Goal: Task Accomplishment & Management: Use online tool/utility

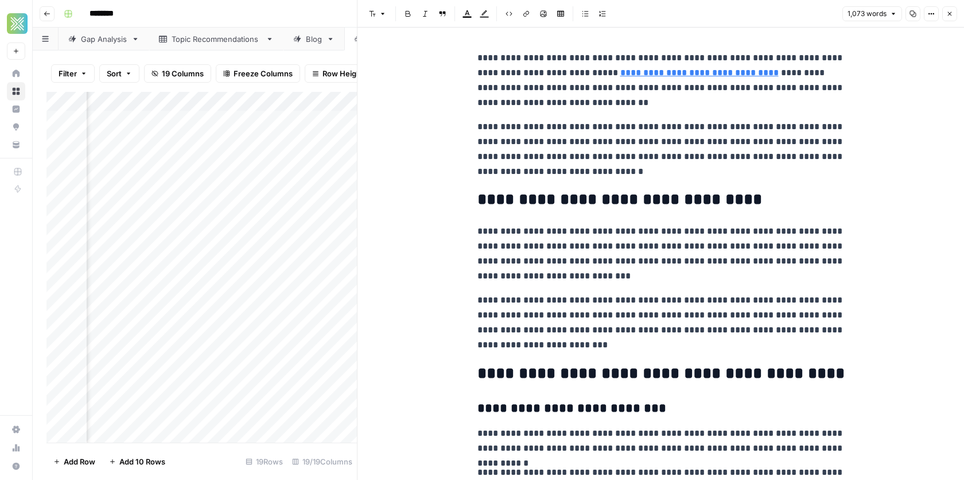
scroll to position [574, 0]
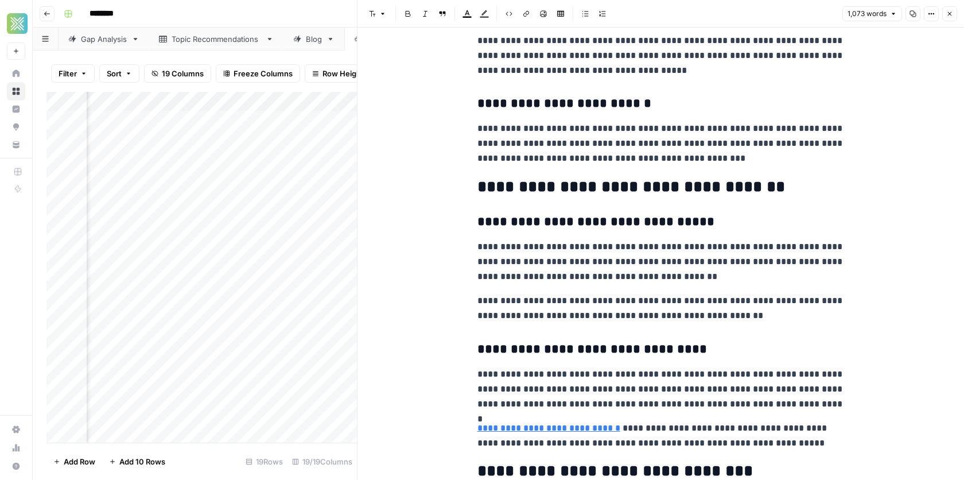
click at [951, 11] on icon "button" at bounding box center [949, 13] width 7 height 7
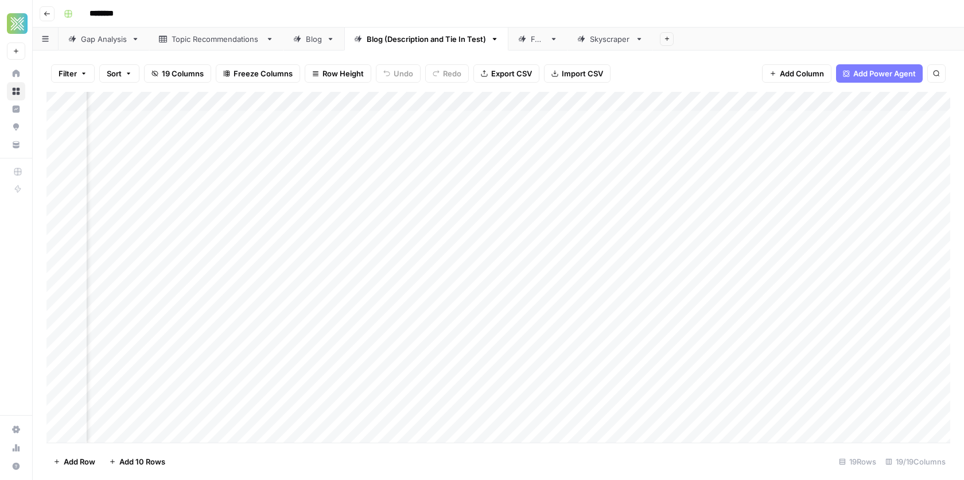
click at [774, 133] on div "Add Column" at bounding box center [498, 267] width 904 height 351
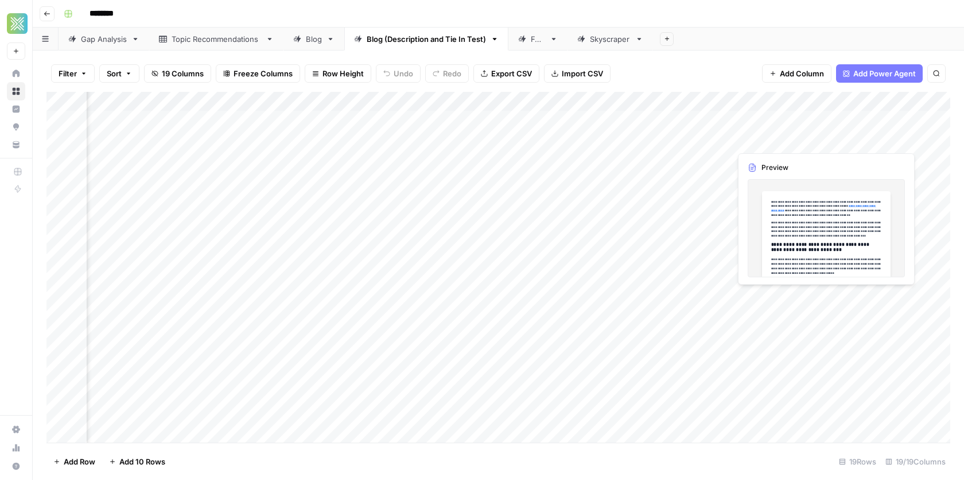
click at [819, 228] on div "Add Column" at bounding box center [498, 267] width 904 height 351
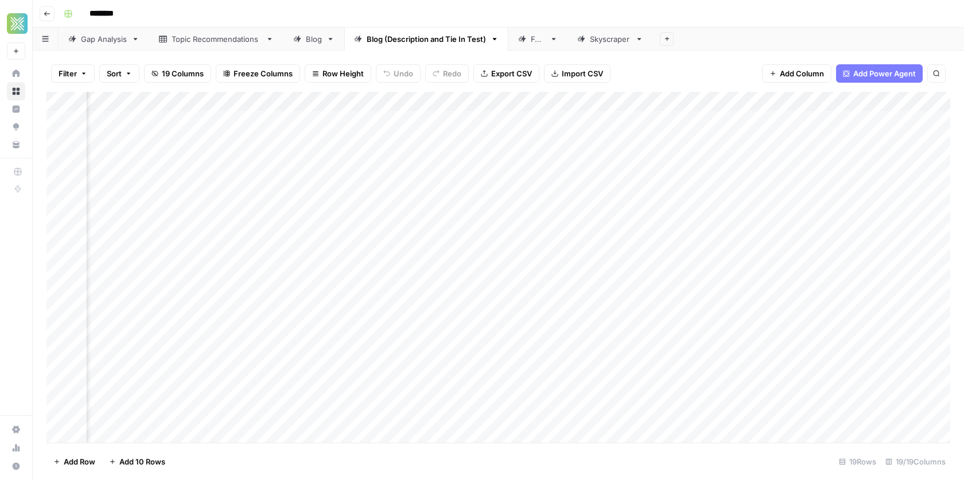
click at [767, 136] on div "Add Column" at bounding box center [498, 267] width 904 height 351
click at [826, 139] on div "Add Column" at bounding box center [498, 267] width 904 height 351
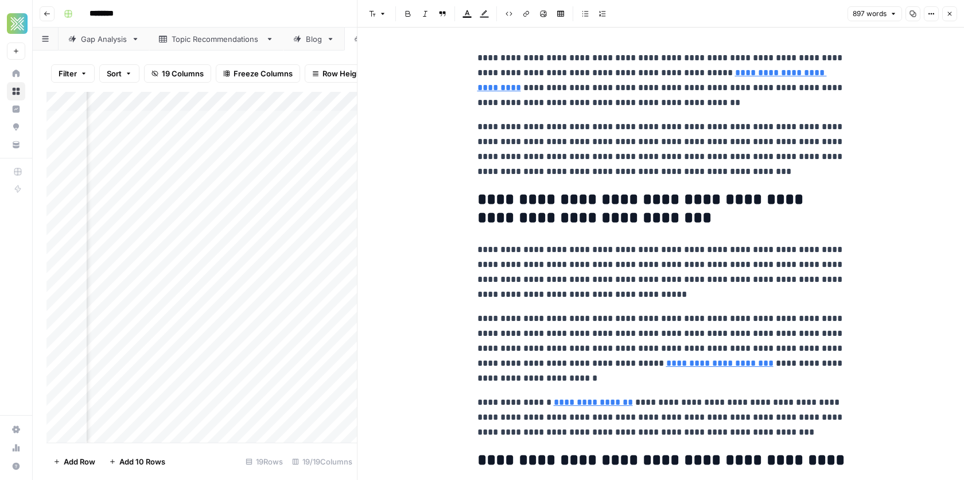
click at [751, 77] on link "**********" at bounding box center [651, 80] width 349 height 24
type input "[URL][DOMAIN_NAME]"
click at [666, 363] on link "**********" at bounding box center [719, 363] width 107 height 9
click at [595, 398] on link "**********" at bounding box center [593, 402] width 79 height 9
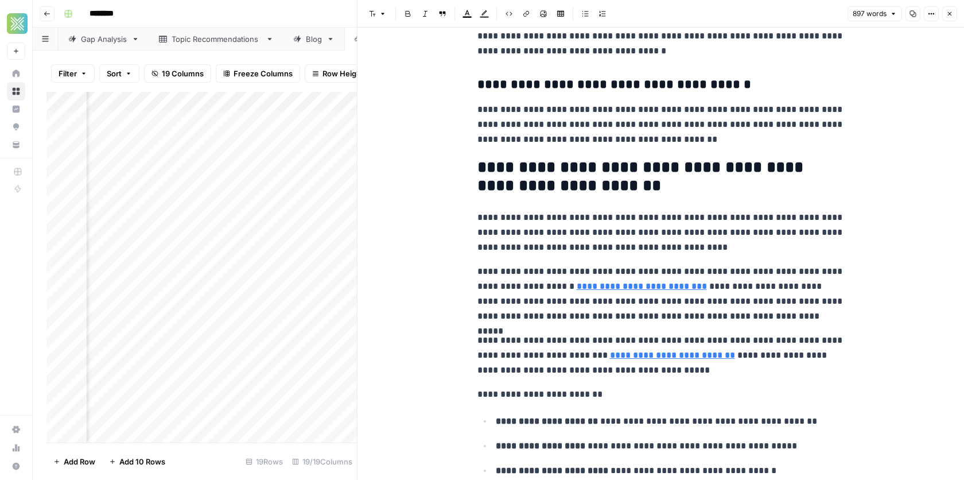
scroll to position [792, 0]
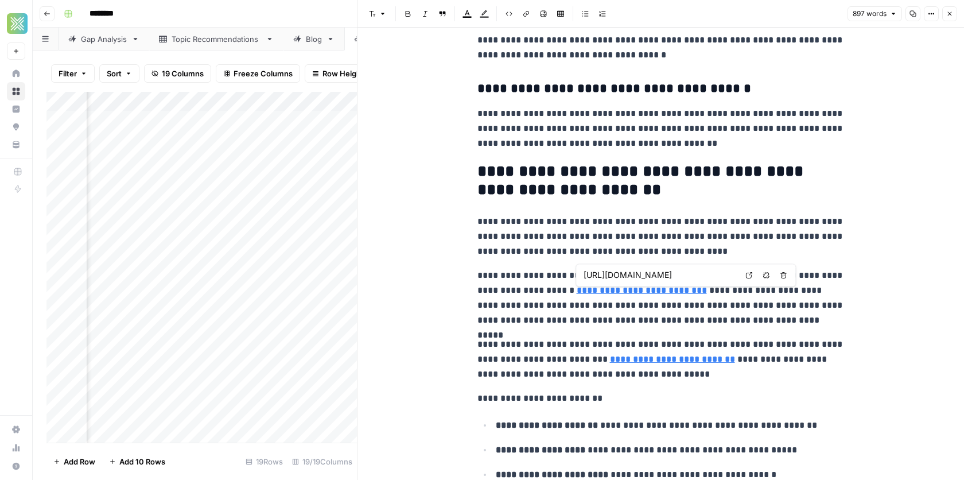
click at [653, 282] on span "[URL][DOMAIN_NAME]" at bounding box center [660, 275] width 158 height 22
click at [650, 289] on link "**********" at bounding box center [642, 290] width 130 height 9
click at [636, 360] on link "**********" at bounding box center [672, 359] width 125 height 9
click at [691, 382] on p "**********" at bounding box center [660, 359] width 367 height 45
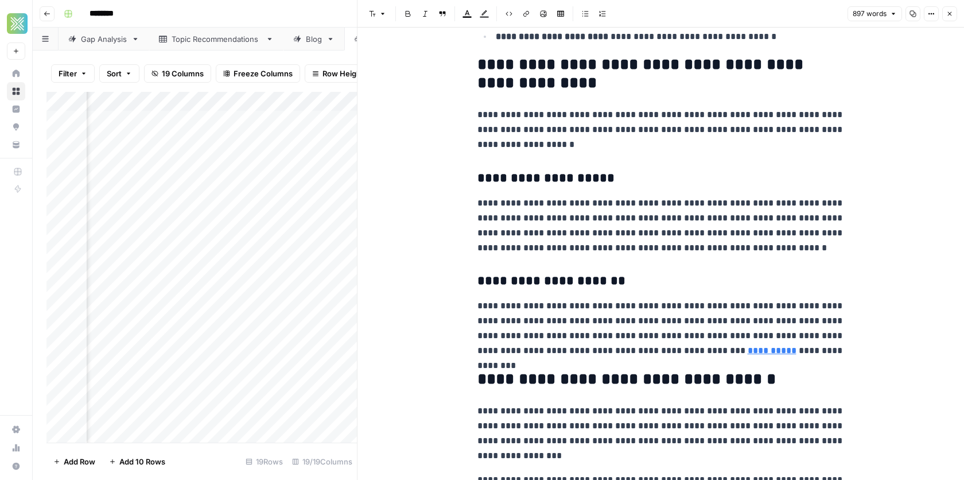
scroll to position [1231, 0]
click at [748, 353] on link "**********" at bounding box center [772, 349] width 49 height 9
click at [612, 334] on p "**********" at bounding box center [660, 328] width 367 height 60
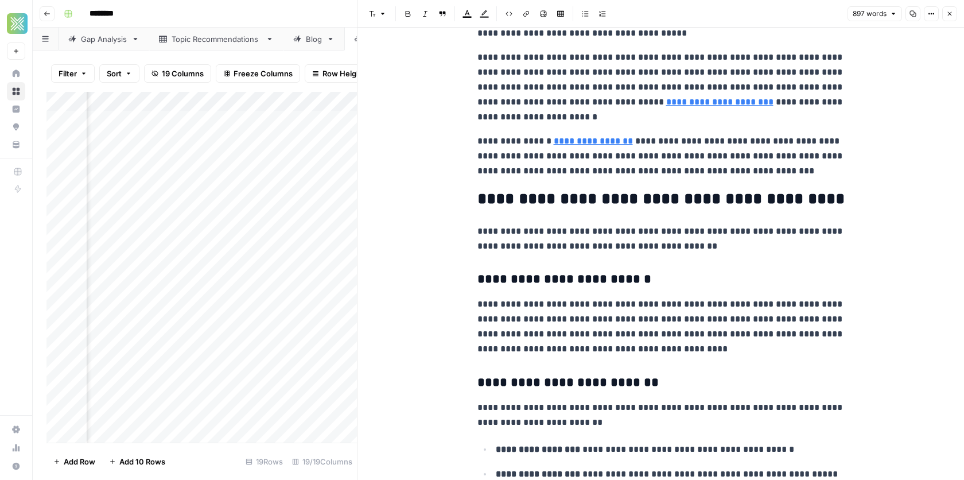
scroll to position [0, 0]
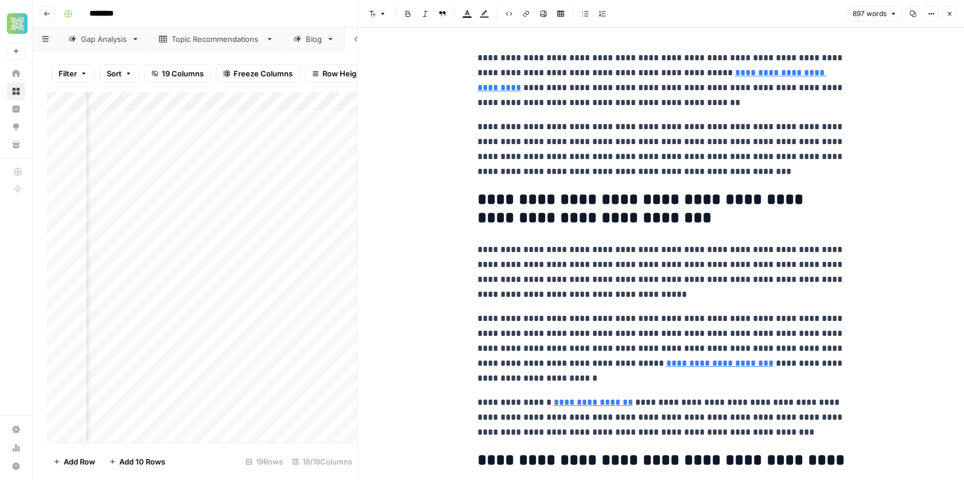
click at [955, 7] on button "Close" at bounding box center [949, 13] width 15 height 15
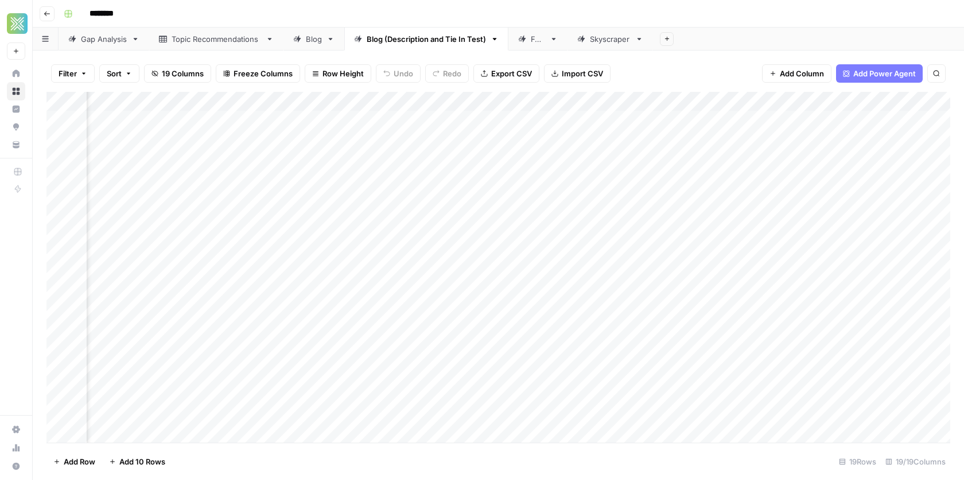
scroll to position [0, 1736]
click at [811, 142] on div "Add Column" at bounding box center [498, 267] width 904 height 351
click at [821, 149] on div "Add Column" at bounding box center [498, 267] width 904 height 351
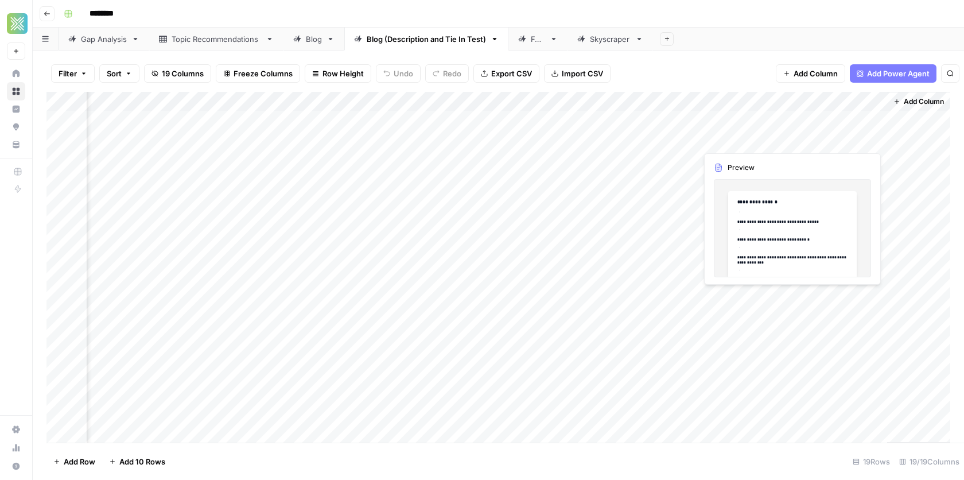
scroll to position [0, 1729]
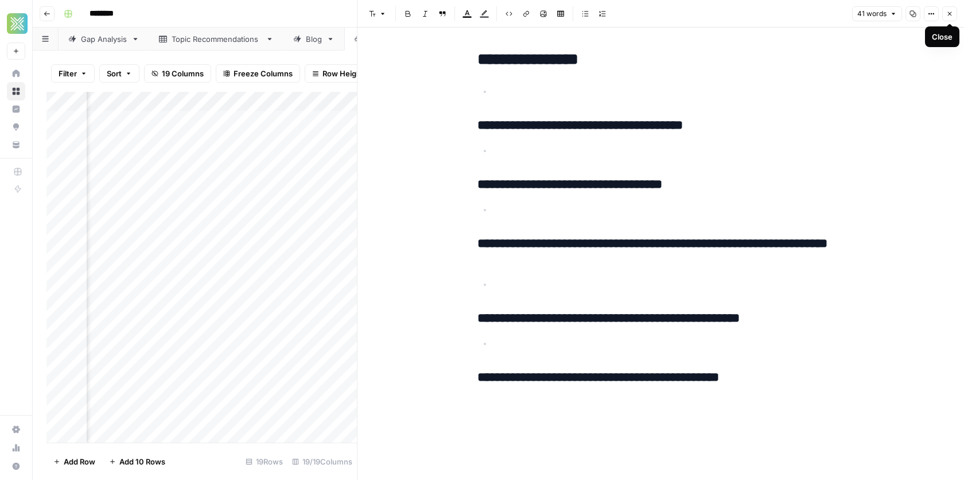
click at [948, 15] on icon "button" at bounding box center [950, 14] width 4 height 4
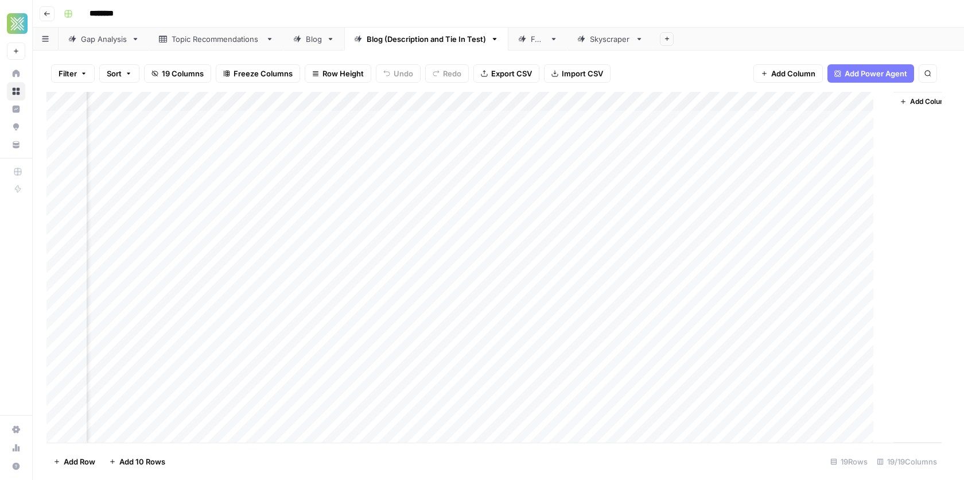
scroll to position [0, 1722]
click at [524, 39] on icon at bounding box center [522, 39] width 8 height 8
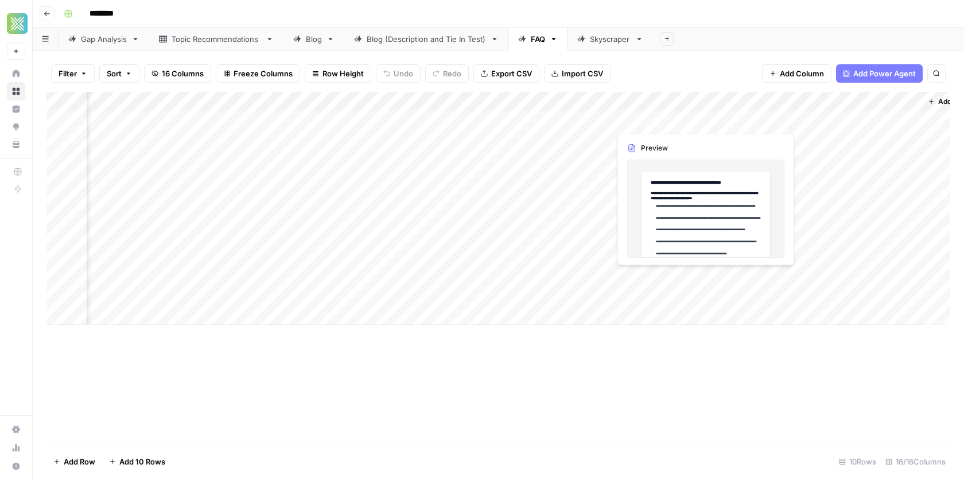
click at [663, 124] on div "Add Column" at bounding box center [498, 208] width 904 height 233
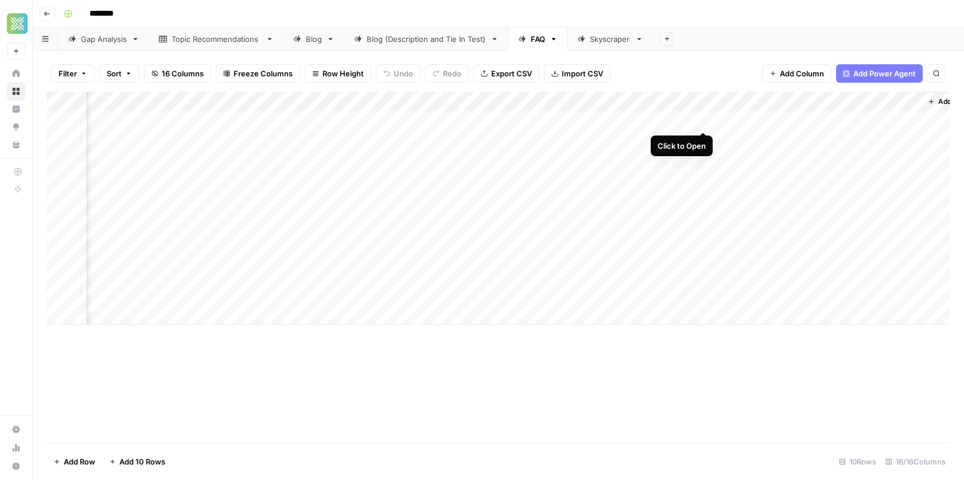
click at [704, 120] on div "Add Column" at bounding box center [498, 208] width 904 height 233
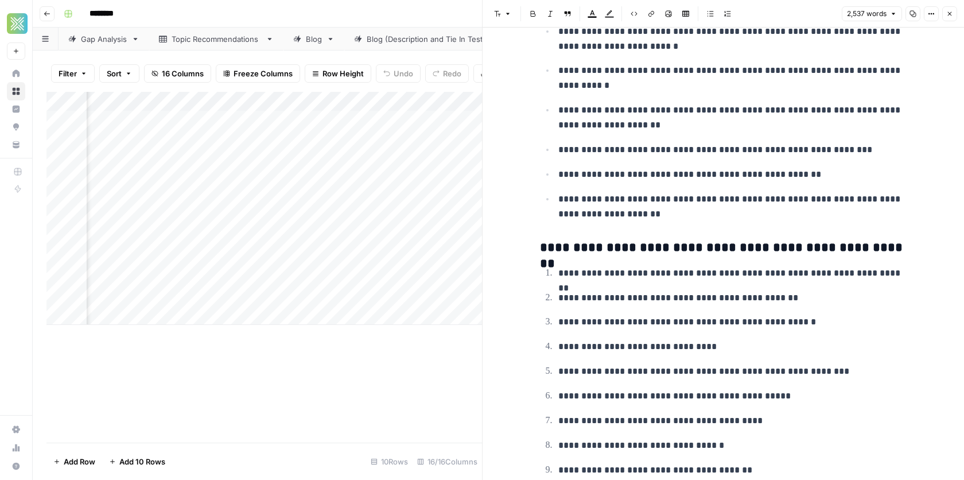
scroll to position [114, 0]
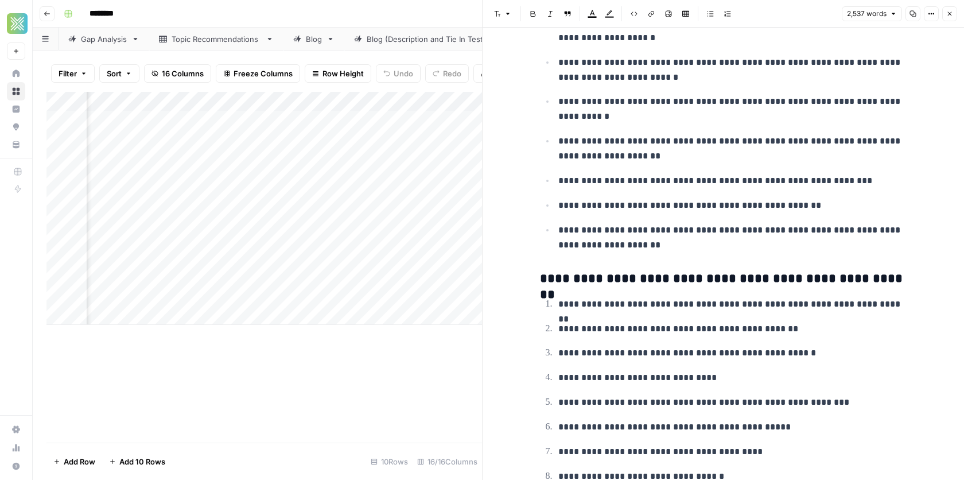
click at [947, 16] on icon "button" at bounding box center [949, 13] width 7 height 7
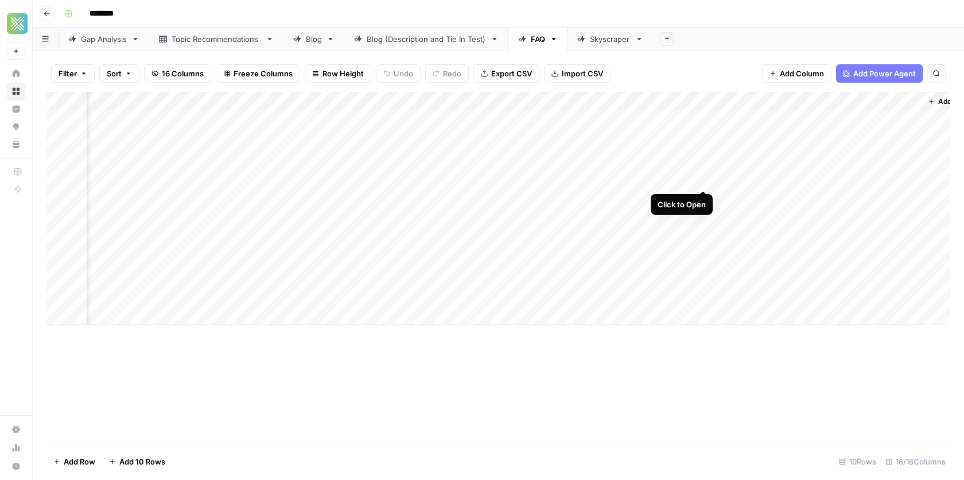
click at [704, 181] on div "Add Column" at bounding box center [498, 208] width 904 height 233
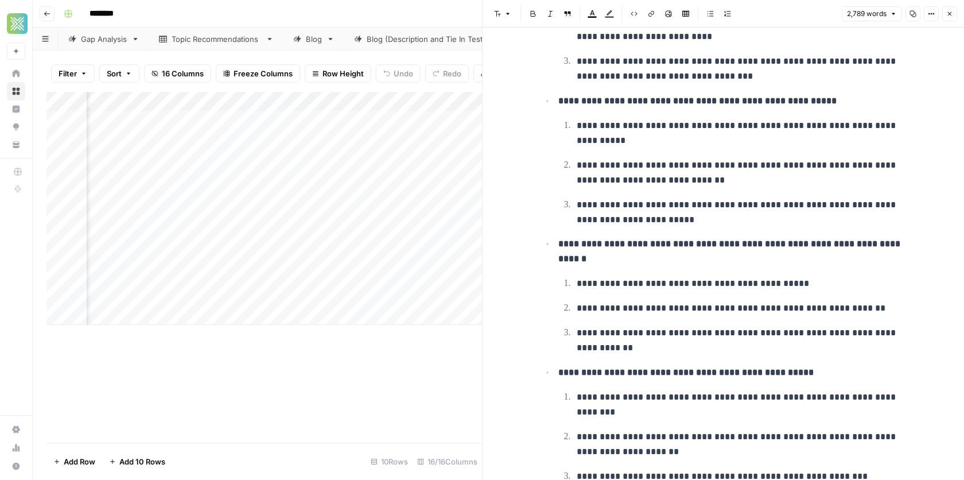
scroll to position [1712, 0]
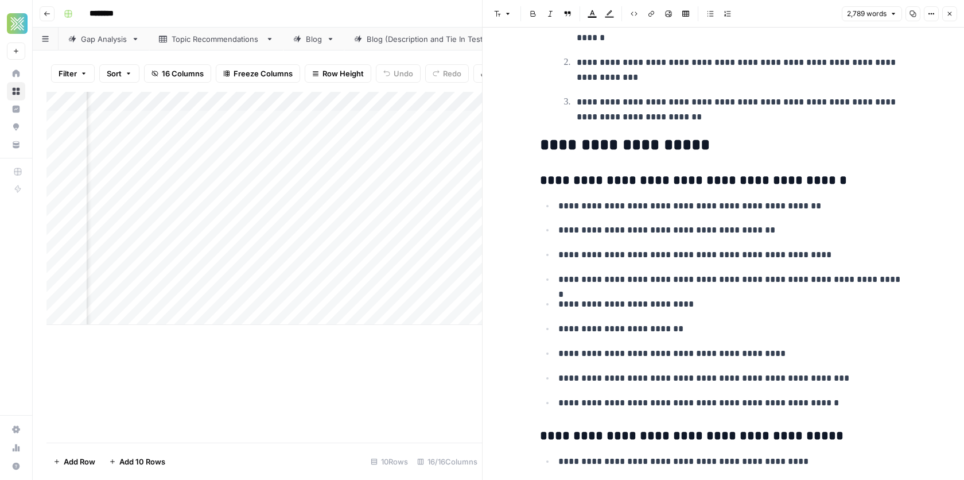
click at [948, 15] on icon "button" at bounding box center [949, 13] width 7 height 7
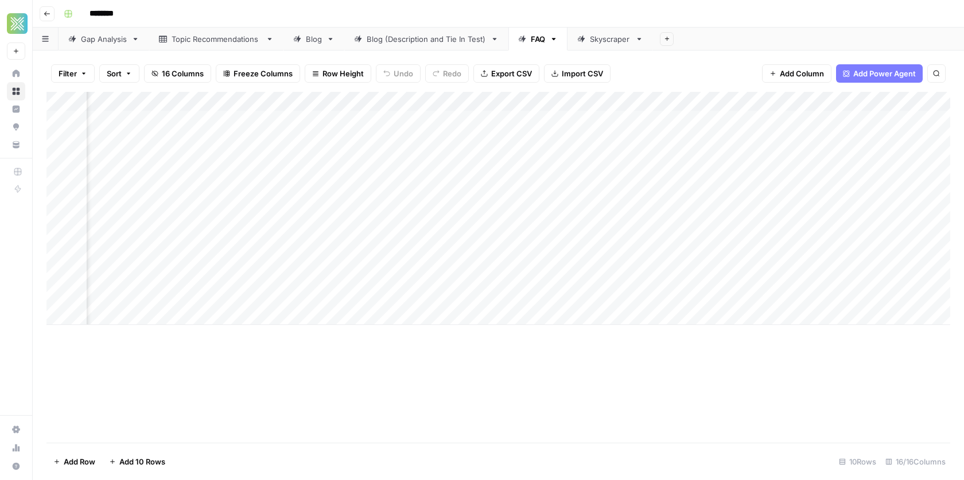
scroll to position [0, 996]
click at [738, 201] on div "Add Column" at bounding box center [498, 208] width 904 height 233
click at [752, 194] on div "Add Column" at bounding box center [498, 208] width 904 height 233
click at [734, 251] on div "Add Column" at bounding box center [498, 208] width 904 height 233
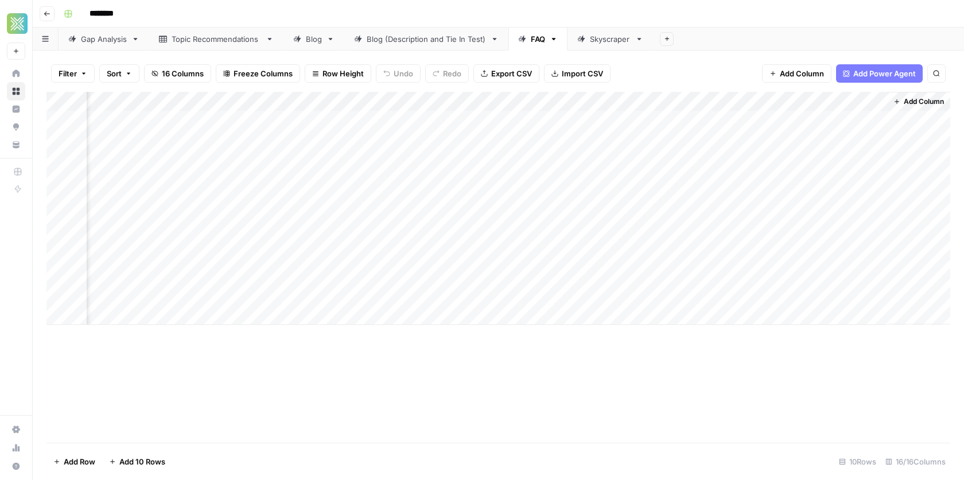
click at [709, 286] on div "Add Column" at bounding box center [498, 208] width 904 height 233
click at [678, 335] on div "Add Column" at bounding box center [498, 267] width 904 height 351
click at [821, 146] on div "Add Column" at bounding box center [498, 208] width 904 height 233
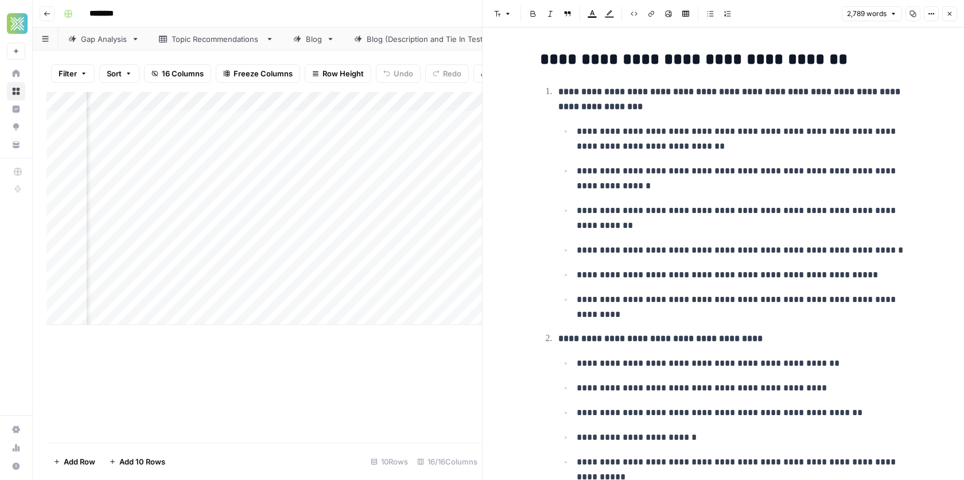
click at [949, 14] on icon "button" at bounding box center [950, 14] width 4 height 4
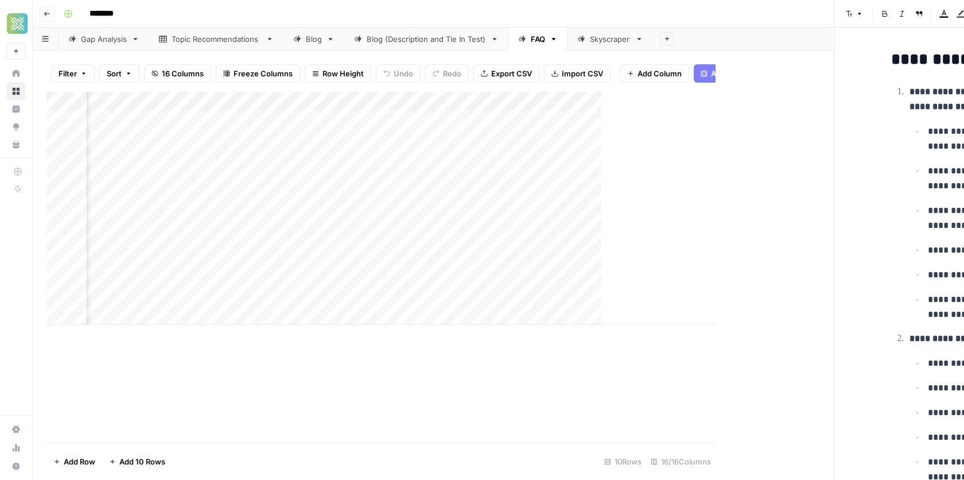
scroll to position [0, 983]
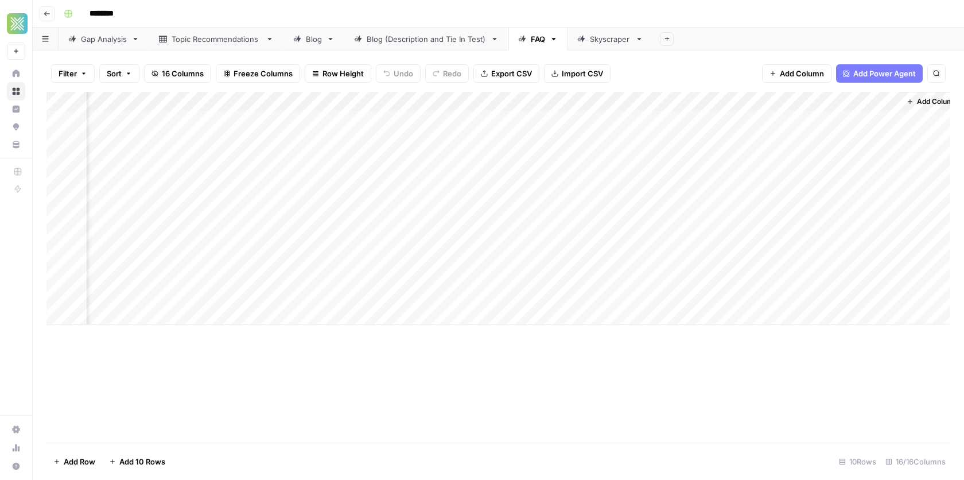
click at [309, 43] on div "Blog" at bounding box center [314, 38] width 16 height 11
click at [402, 39] on div "Blog (Description and Tie In Test)" at bounding box center [426, 38] width 119 height 11
click at [764, 119] on div "Add Column" at bounding box center [498, 267] width 904 height 351
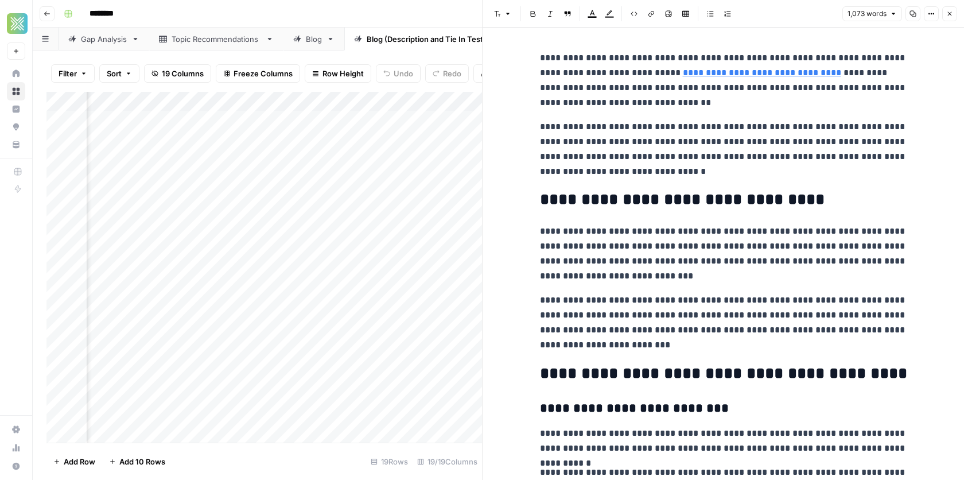
click at [395, 316] on div "Add Column" at bounding box center [263, 267] width 435 height 351
click at [946, 15] on icon "button" at bounding box center [949, 13] width 7 height 7
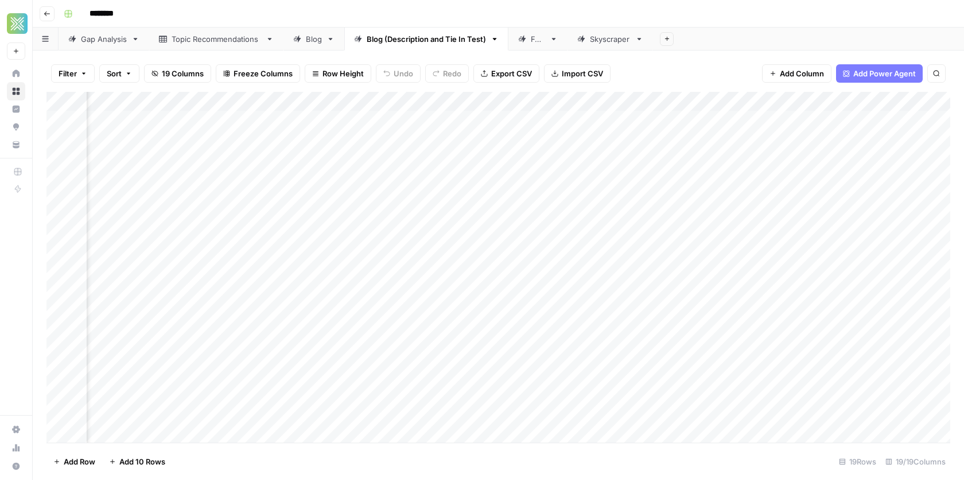
click at [825, 120] on div "Add Column" at bounding box center [498, 267] width 904 height 351
click at [803, 177] on div "Add Column" at bounding box center [498, 267] width 904 height 351
click at [823, 141] on div "Add Column" at bounding box center [498, 267] width 904 height 351
click at [834, 137] on div "Add Column" at bounding box center [498, 267] width 904 height 351
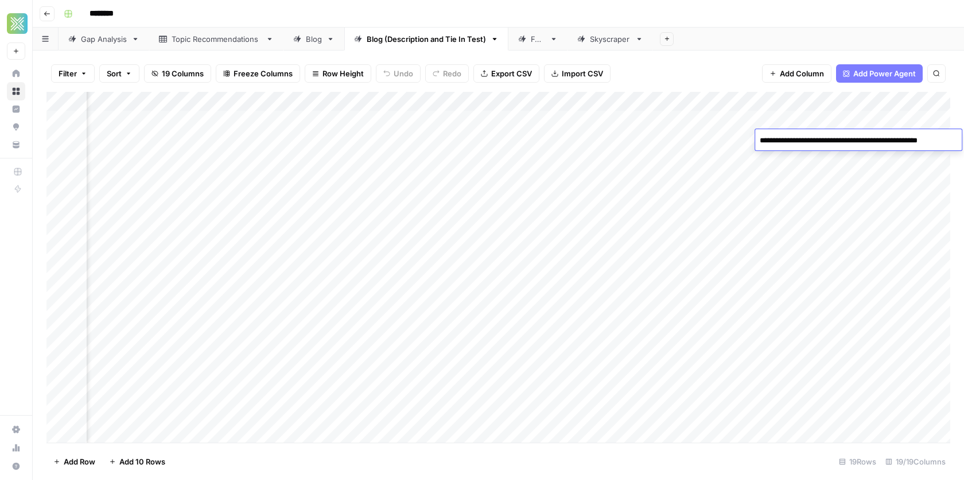
click at [834, 137] on textarea "**********" at bounding box center [856, 141] width 203 height 16
click at [821, 173] on div "Add Column" at bounding box center [498, 267] width 904 height 351
click at [636, 147] on div "Add Column" at bounding box center [498, 267] width 904 height 351
click at [651, 141] on div "Add Column" at bounding box center [498, 267] width 904 height 351
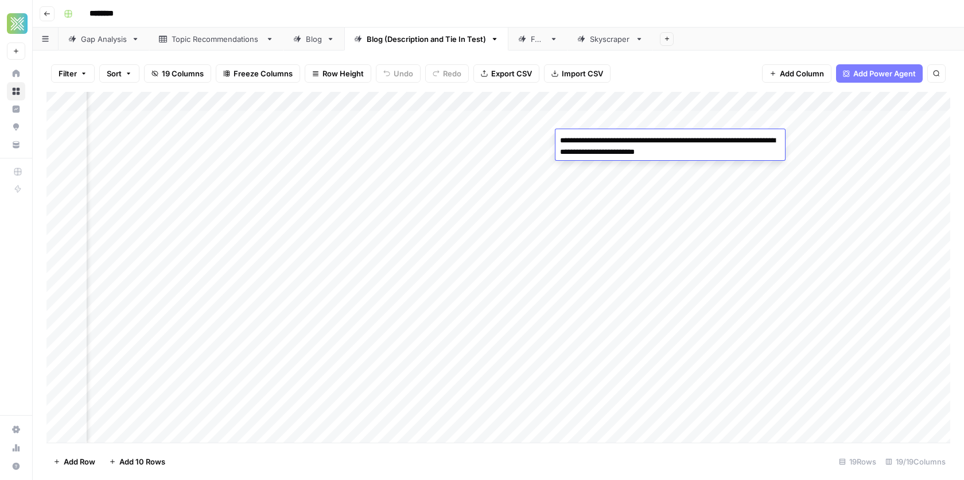
scroll to position [0, 1535]
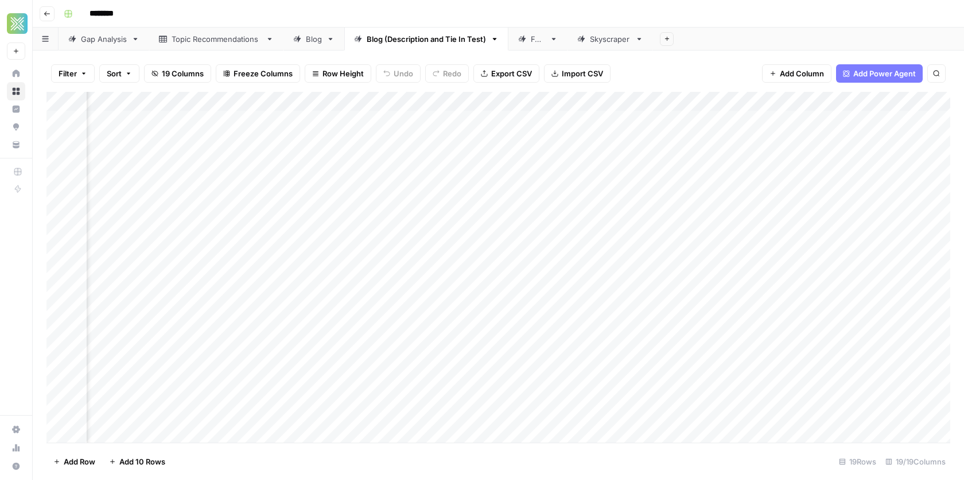
click at [734, 214] on div "Add Column" at bounding box center [498, 267] width 904 height 351
click at [767, 139] on div "Add Column" at bounding box center [498, 267] width 904 height 351
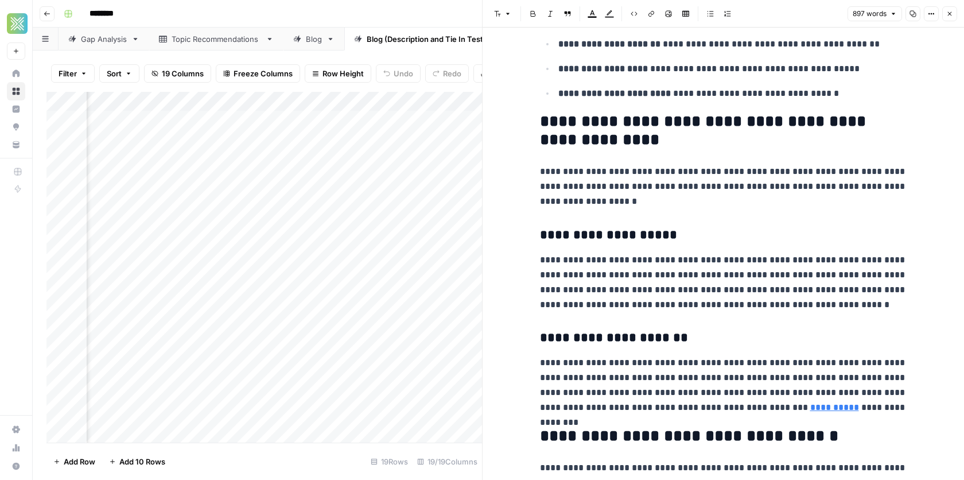
scroll to position [1172, 0]
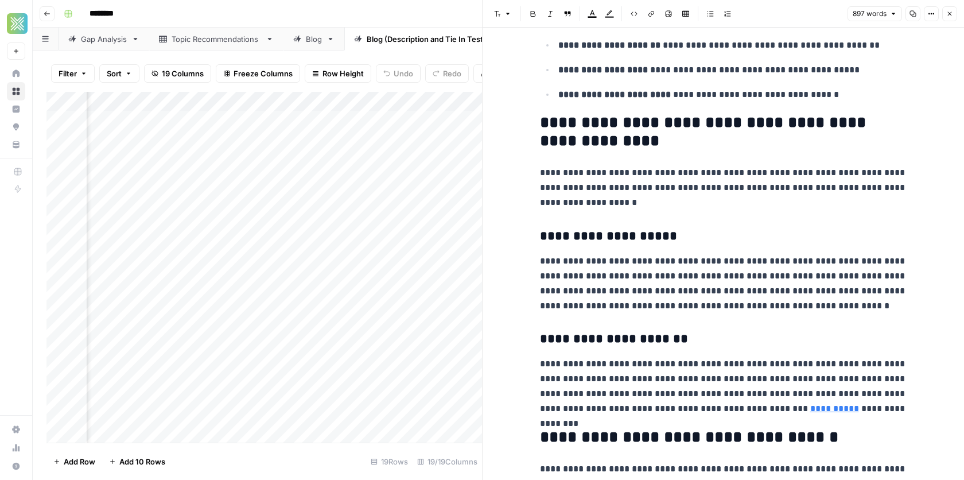
click at [958, 16] on header "Font style Bold Italic Block quote Text color Highlight color Code block Link I…" at bounding box center [722, 14] width 481 height 28
click at [953, 17] on button "Close" at bounding box center [949, 13] width 15 height 15
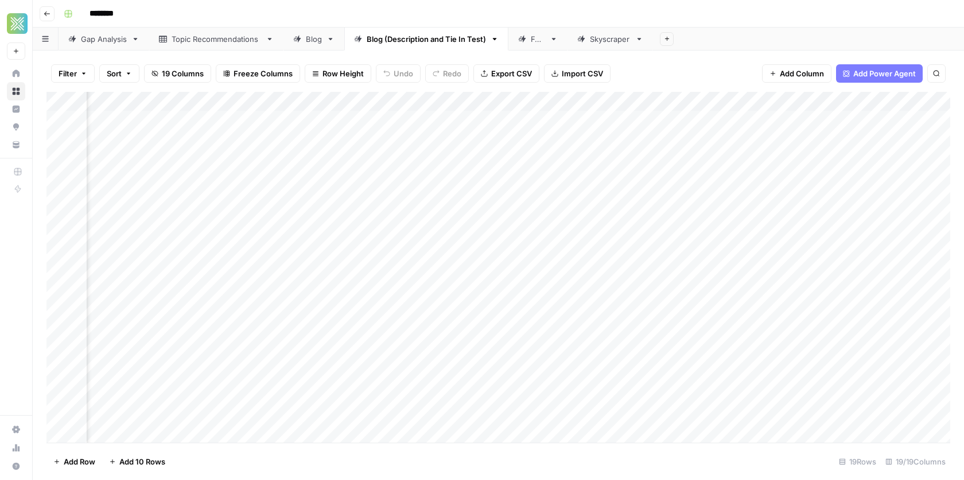
click at [531, 42] on div "FAQ" at bounding box center [538, 38] width 14 height 11
click at [644, 102] on div "Add Column" at bounding box center [498, 208] width 904 height 233
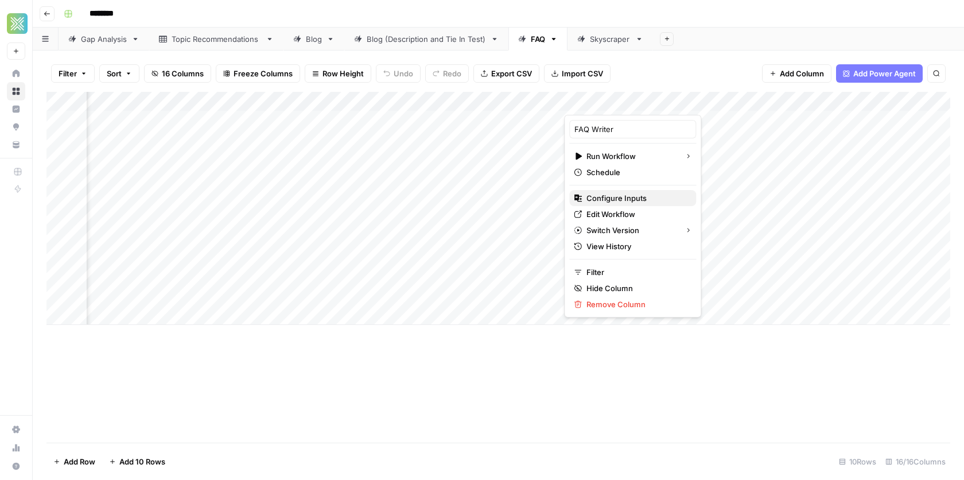
click at [605, 193] on span "Configure Inputs" at bounding box center [636, 197] width 100 height 11
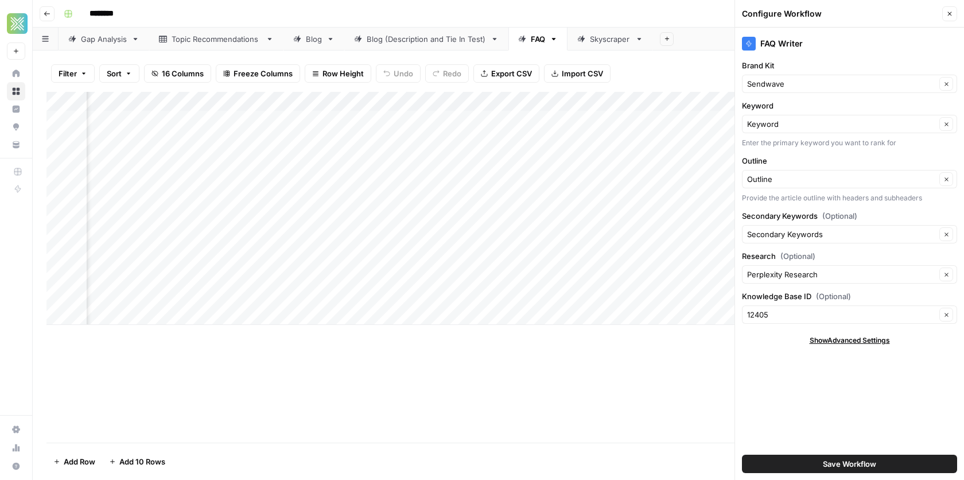
scroll to position [0, 300]
click at [438, 121] on div "Add Column" at bounding box center [498, 208] width 904 height 233
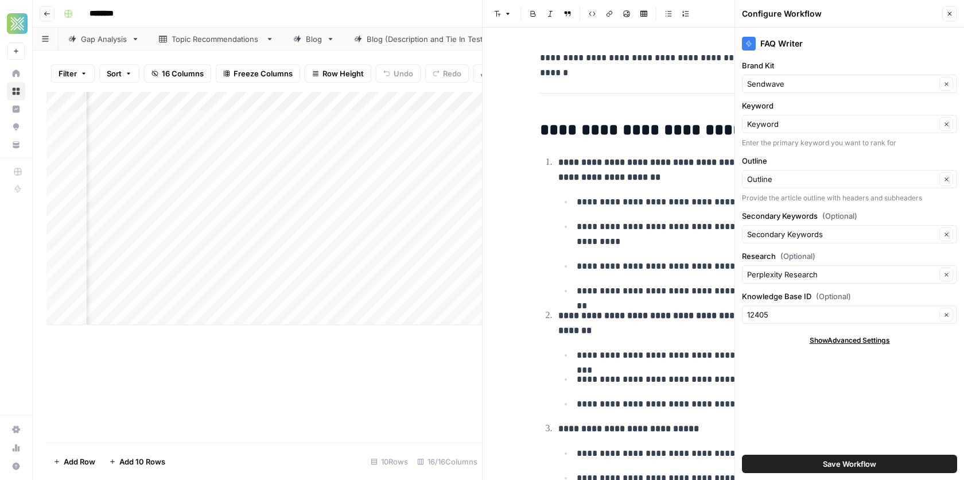
click at [946, 14] on icon "button" at bounding box center [949, 13] width 7 height 7
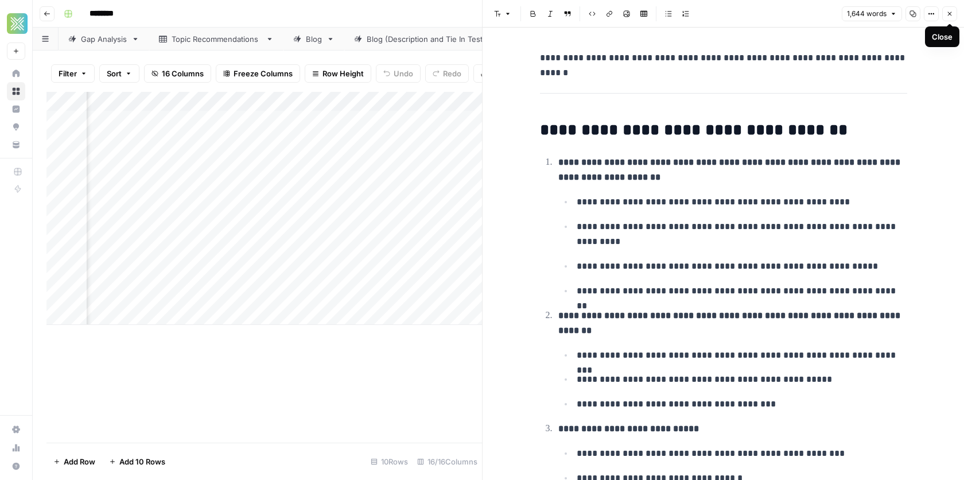
click at [945, 15] on button "Close" at bounding box center [949, 13] width 15 height 15
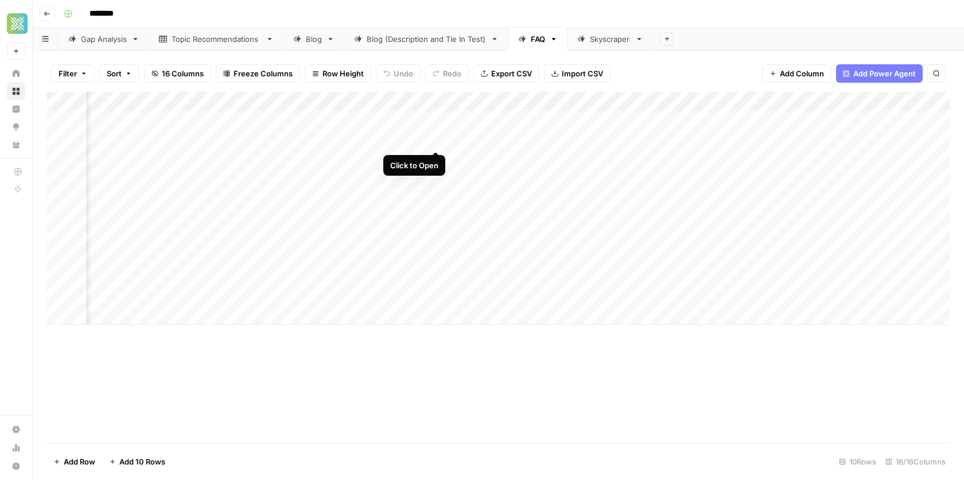
click at [433, 141] on div "Add Column" at bounding box center [498, 208] width 904 height 233
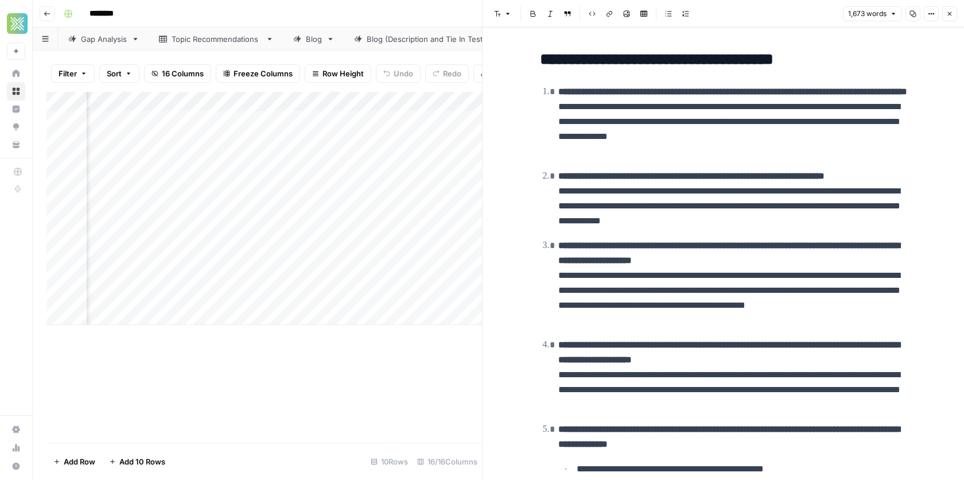
click at [441, 116] on div "Add Column" at bounding box center [263, 208] width 435 height 233
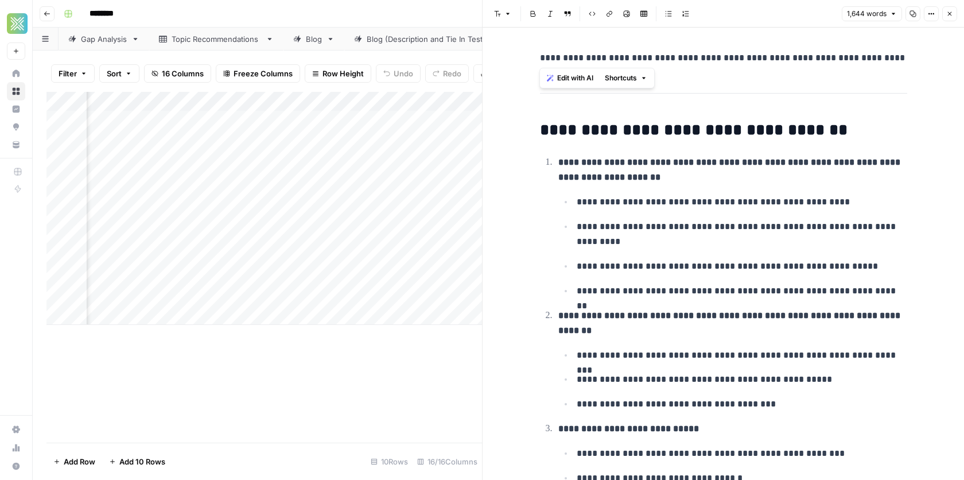
drag, startPoint x: 541, startPoint y: 60, endPoint x: 850, endPoint y: 79, distance: 309.8
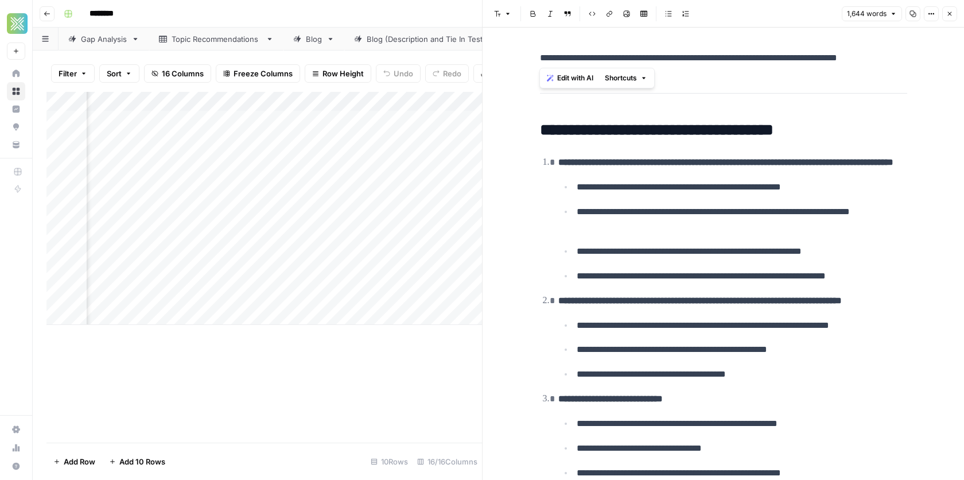
click at [950, 22] on header "Font style Bold Italic Block quote Code block Link Image Insert Table Bulleted …" at bounding box center [722, 14] width 481 height 28
click at [950, 21] on button "Close" at bounding box center [949, 13] width 15 height 15
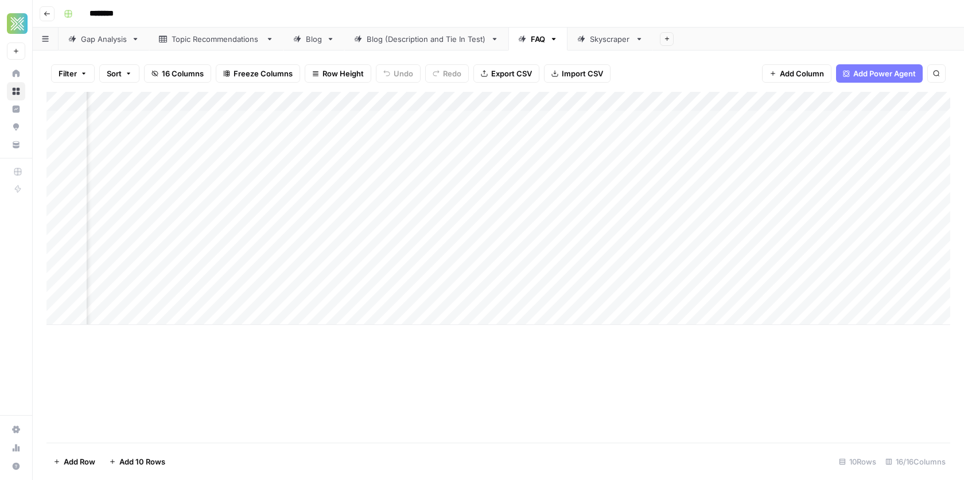
scroll to position [0, 162]
click at [469, 138] on div "Add Column" at bounding box center [498, 208] width 904 height 233
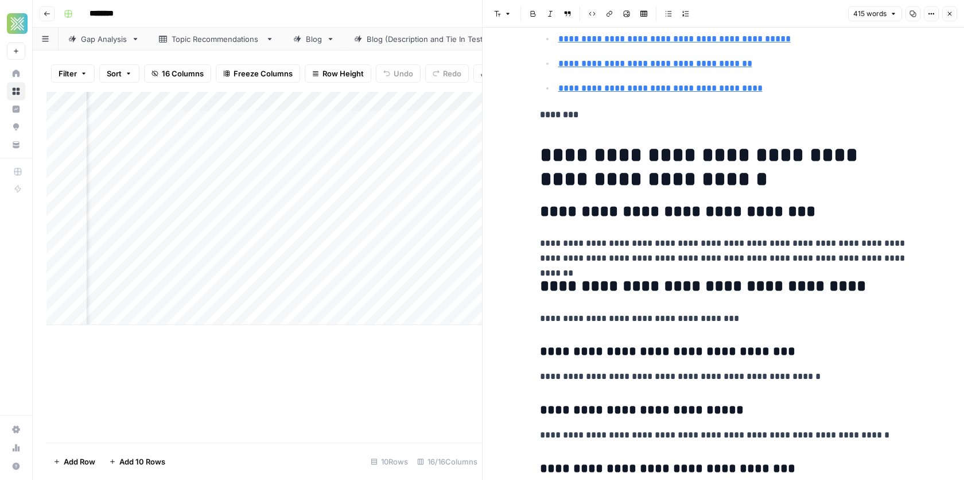
scroll to position [735, 0]
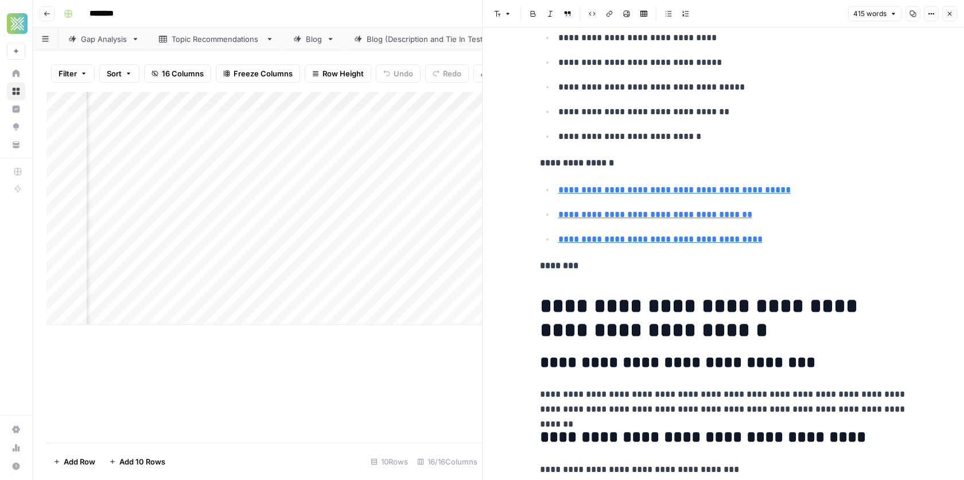
click at [948, 9] on button "Close" at bounding box center [949, 13] width 15 height 15
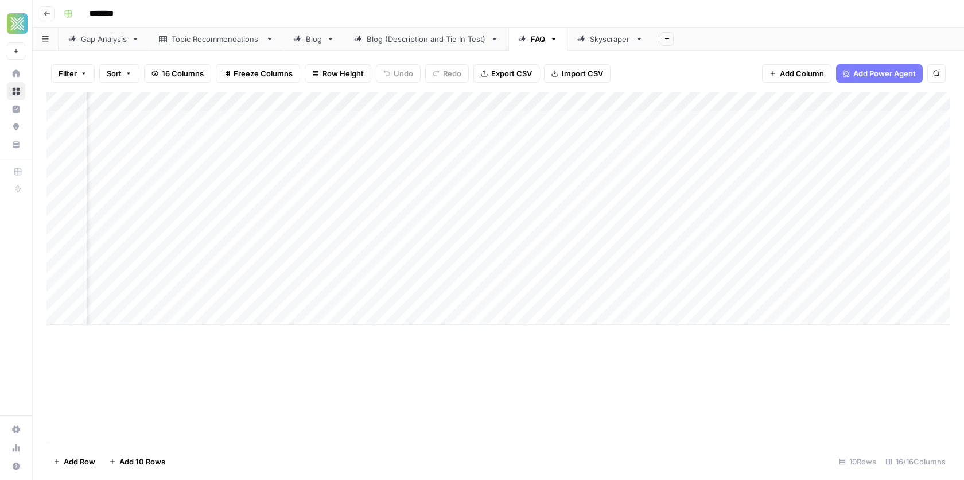
click at [598, 36] on div "Skyscraper" at bounding box center [610, 38] width 41 height 11
click at [534, 40] on div "FAQ" at bounding box center [538, 38] width 14 height 11
click at [723, 100] on div "Add Column" at bounding box center [498, 208] width 904 height 233
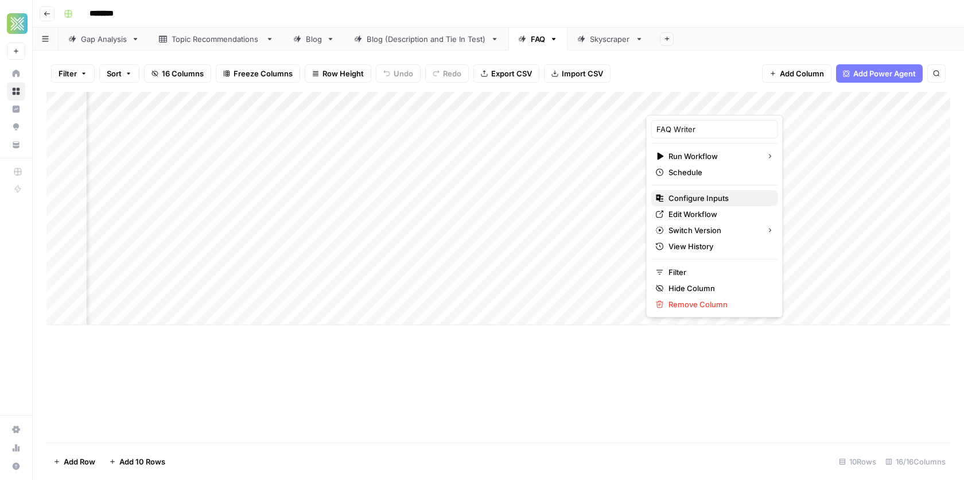
click at [701, 202] on span "Configure Inputs" at bounding box center [718, 197] width 100 height 11
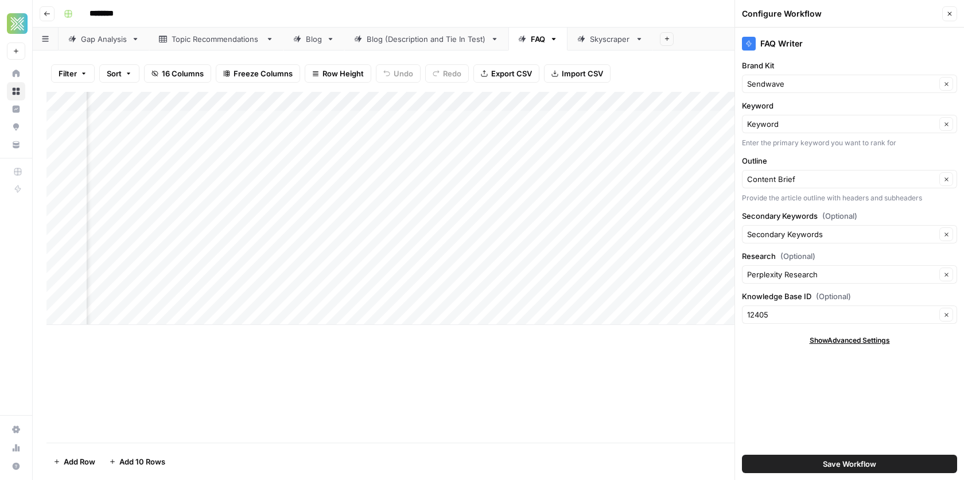
click at [945, 16] on button "Close" at bounding box center [949, 13] width 15 height 15
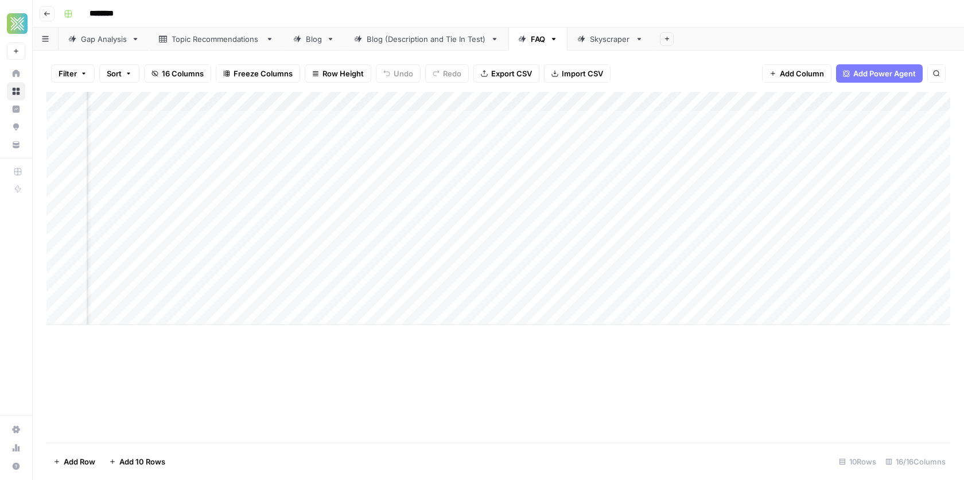
click at [598, 38] on div "Skyscraper" at bounding box center [610, 38] width 41 height 11
click at [706, 125] on div "Add Column" at bounding box center [498, 159] width 904 height 135
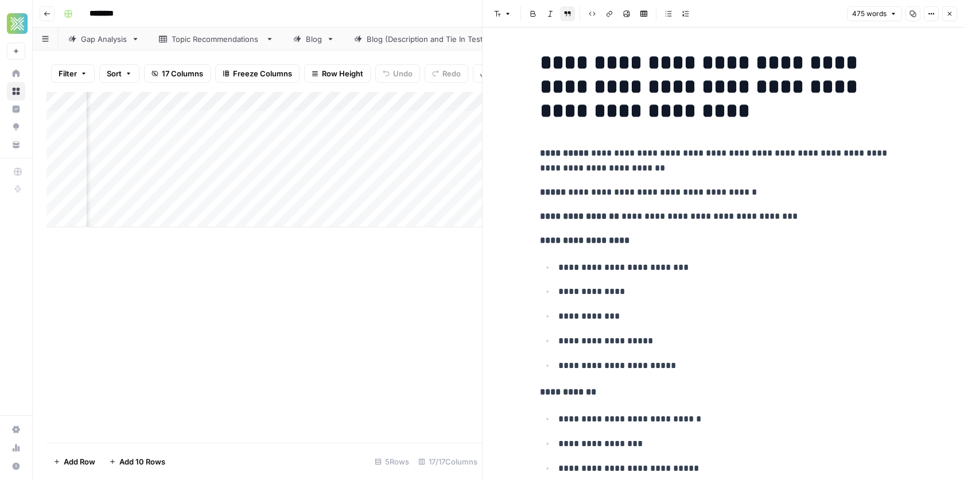
click at [956, 15] on header "Font style Bold Italic Block quote Code block Link Image Insert Table Bulleted …" at bounding box center [722, 14] width 481 height 28
click at [949, 15] on icon "button" at bounding box center [949, 13] width 7 height 7
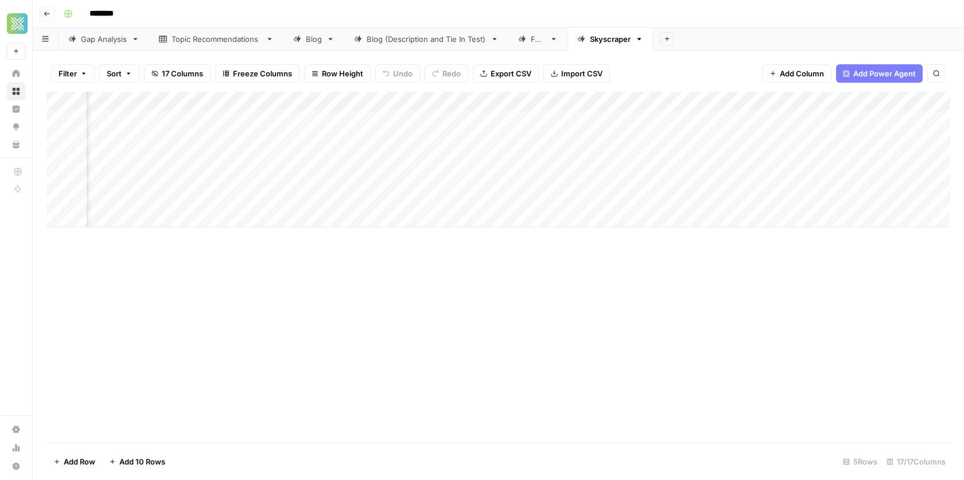
scroll to position [0, 1161]
click at [313, 41] on div "Blog" at bounding box center [314, 38] width 16 height 11
click at [732, 121] on div "Add Column" at bounding box center [498, 179] width 904 height 174
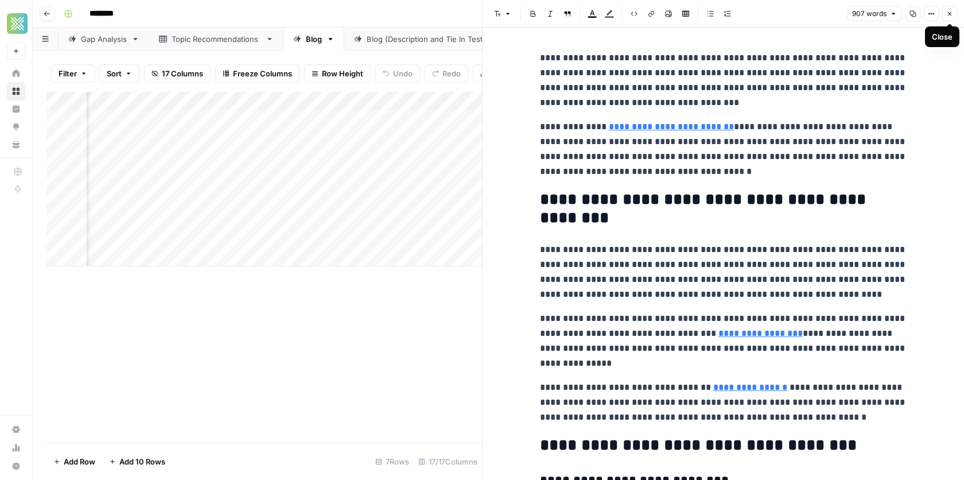
click at [951, 20] on button "Close" at bounding box center [949, 13] width 15 height 15
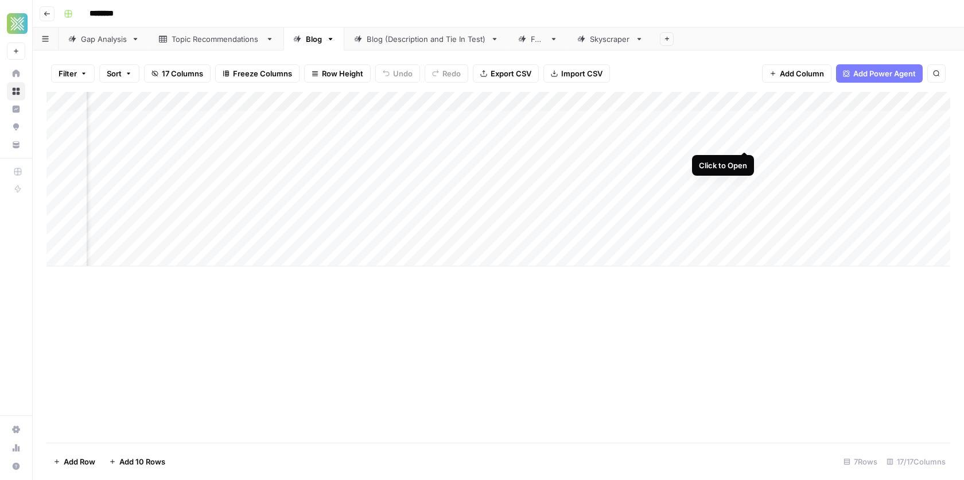
click at [745, 142] on div "Add Column" at bounding box center [498, 179] width 904 height 174
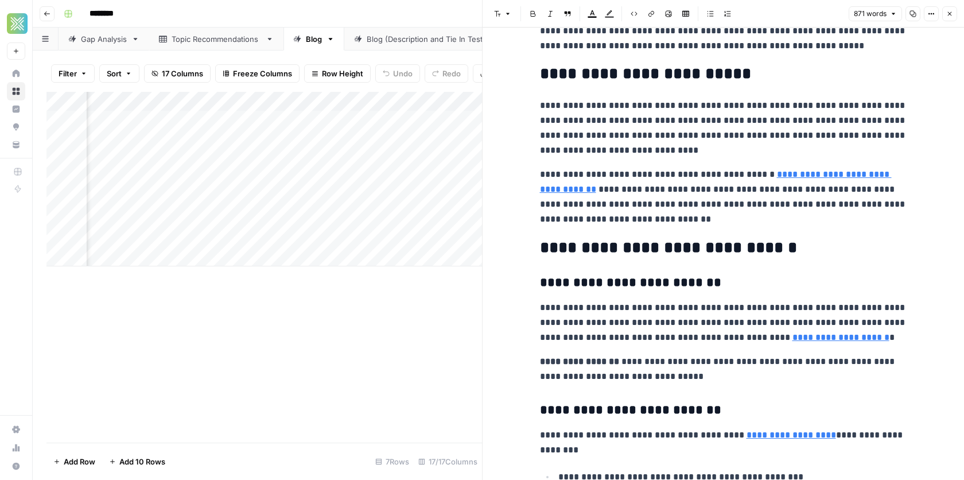
scroll to position [115, 0]
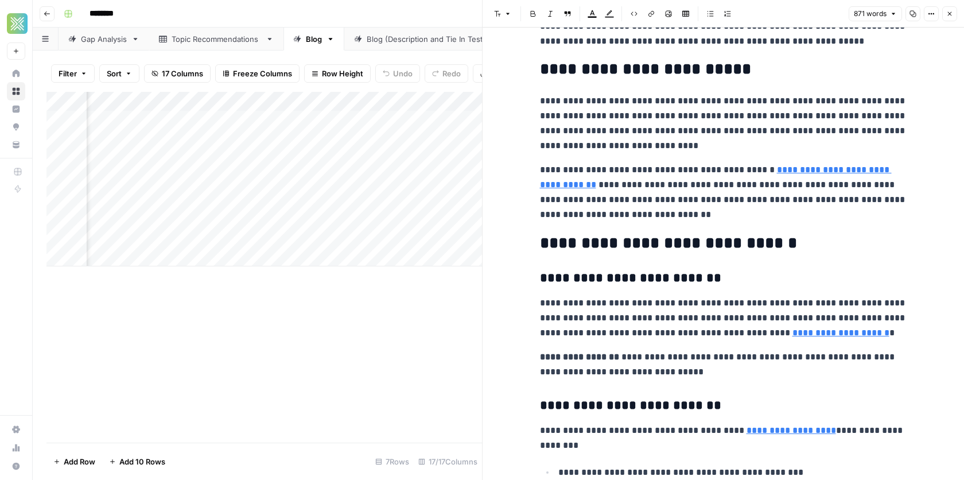
click at [952, 12] on icon "button" at bounding box center [949, 13] width 7 height 7
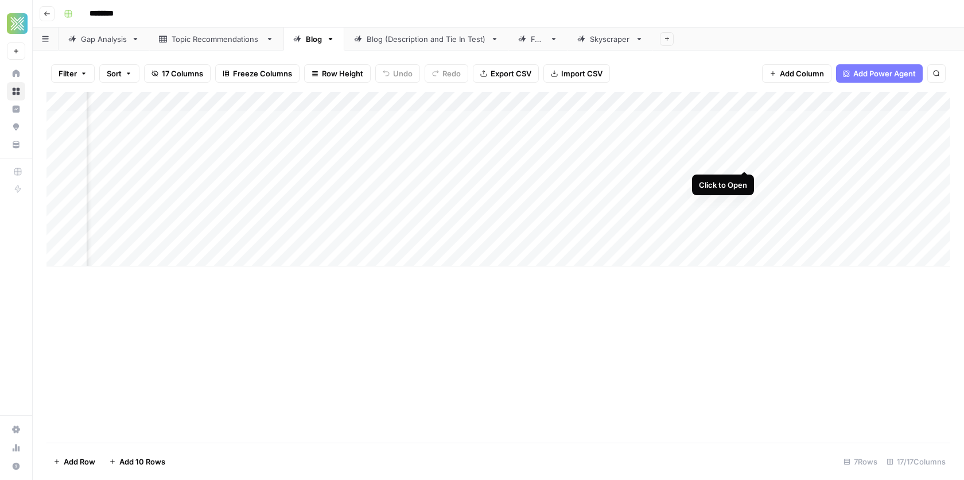
click at [742, 158] on div "Add Column" at bounding box center [498, 179] width 904 height 174
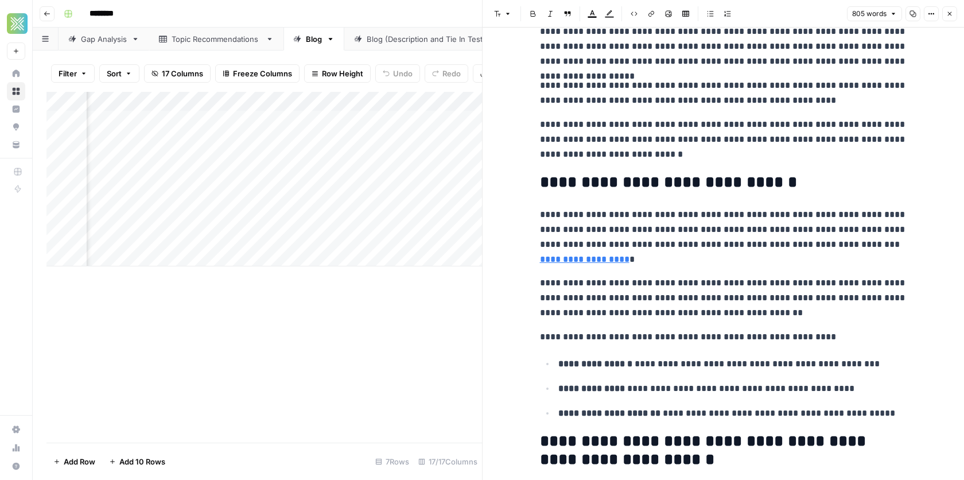
scroll to position [228, 0]
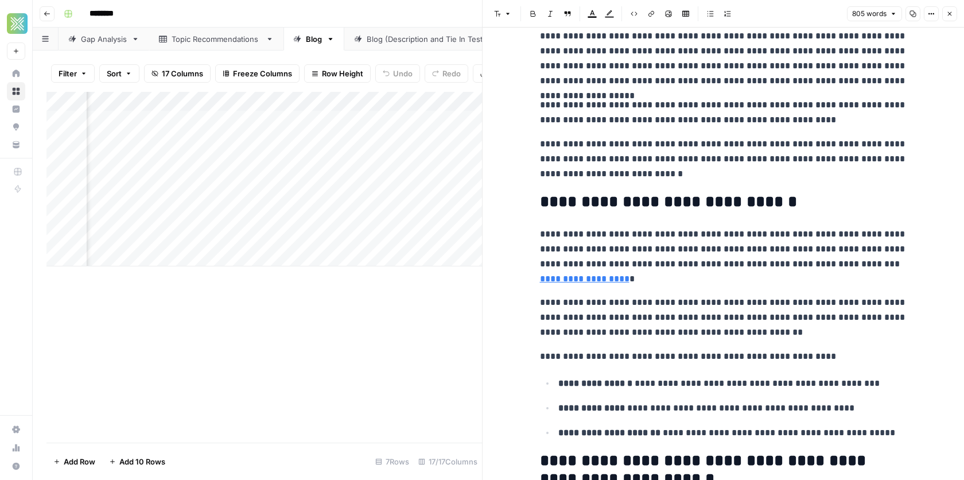
click at [945, 15] on button "Close" at bounding box center [949, 13] width 15 height 15
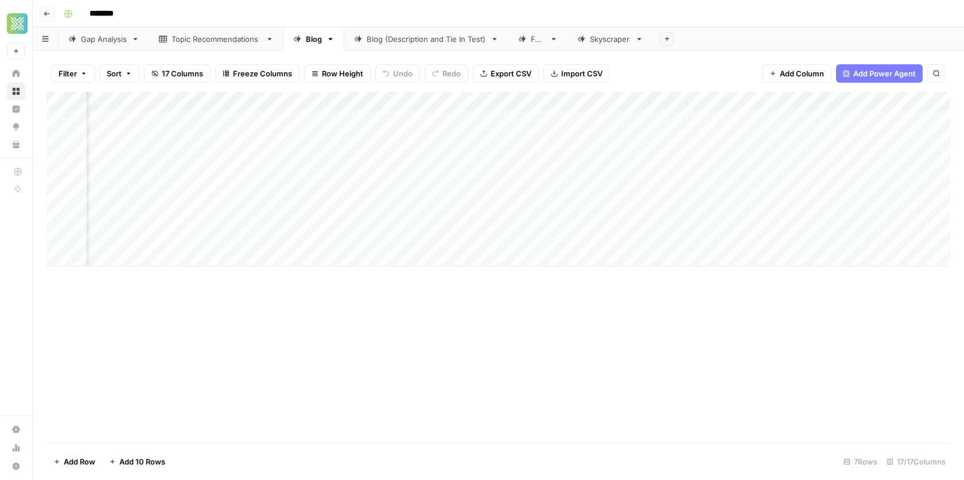
scroll to position [0, 1192]
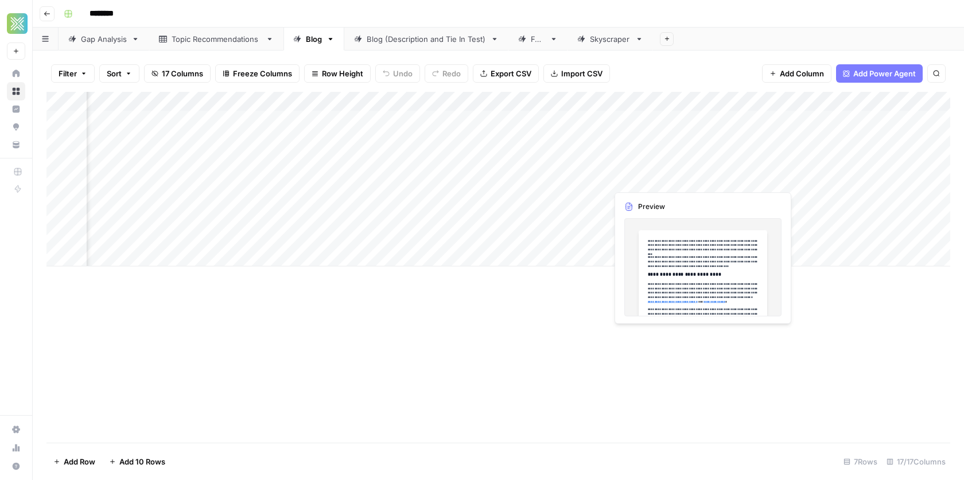
click at [704, 181] on div "Add Column" at bounding box center [498, 179] width 904 height 174
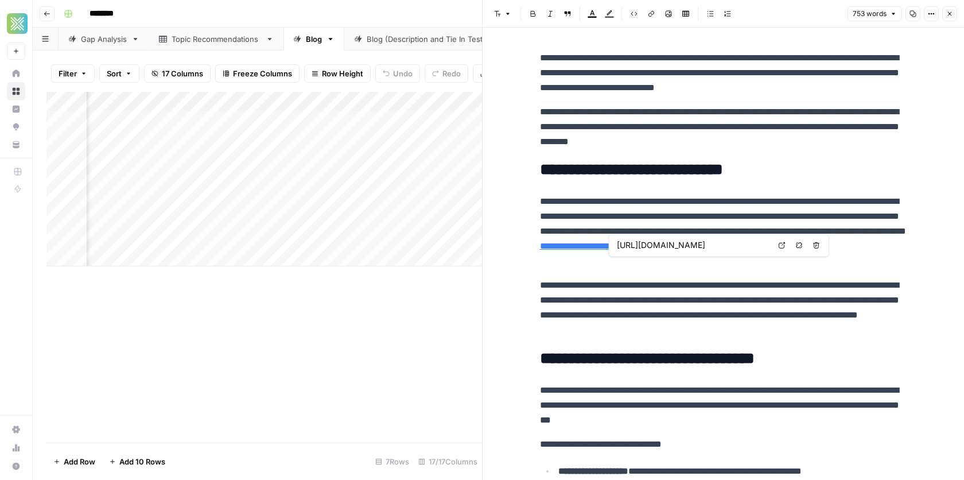
click at [782, 248] on link "Open in a new tab" at bounding box center [781, 245] width 15 height 15
click at [949, 11] on icon "button" at bounding box center [949, 13] width 7 height 7
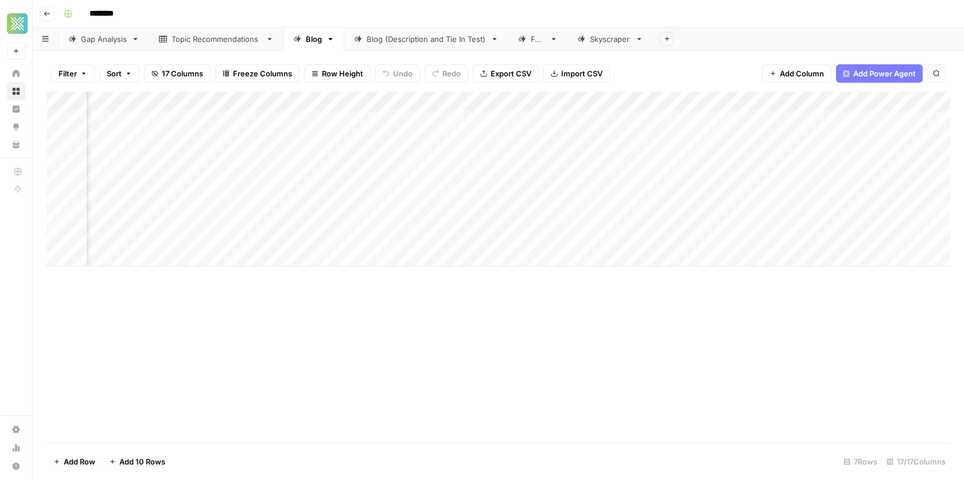
scroll to position [0, 1327]
click at [595, 44] on div "Skyscraper" at bounding box center [610, 38] width 41 height 11
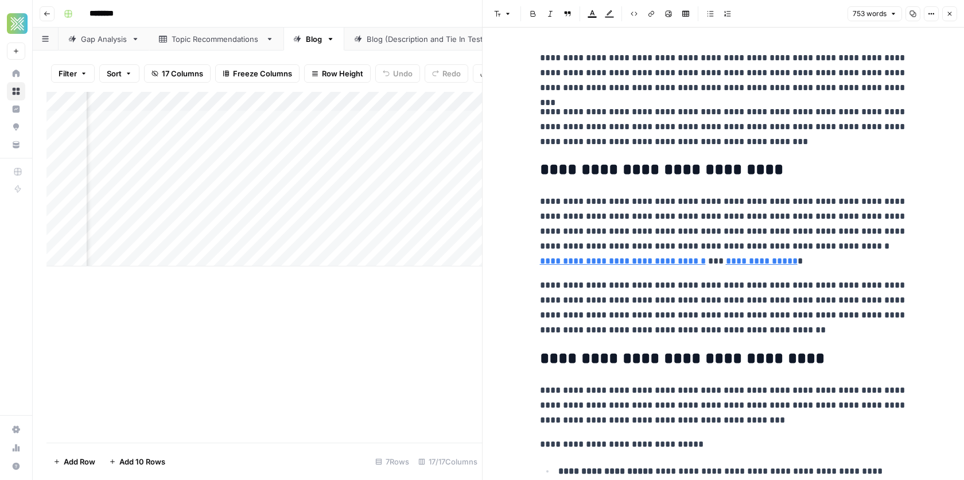
click at [947, 11] on icon "button" at bounding box center [949, 13] width 7 height 7
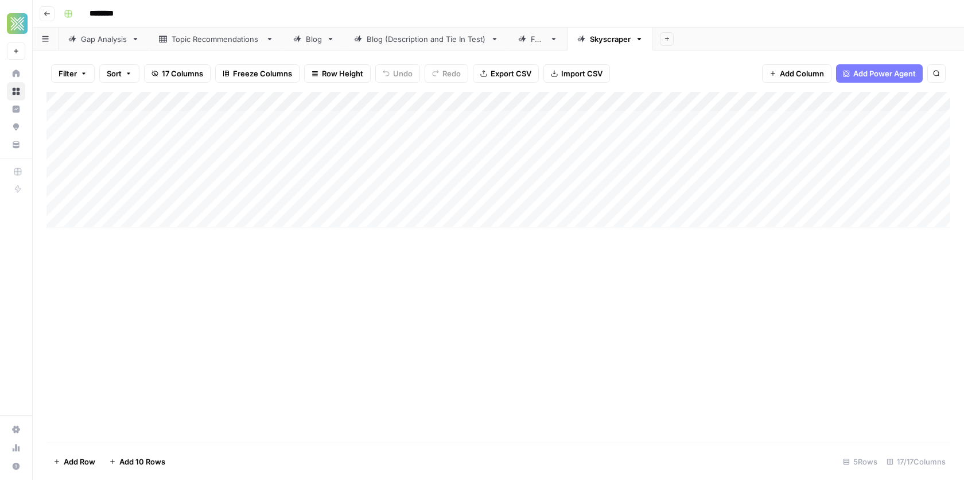
click at [521, 42] on icon at bounding box center [522, 39] width 8 height 8
click at [672, 119] on div "Add Column" at bounding box center [498, 208] width 904 height 233
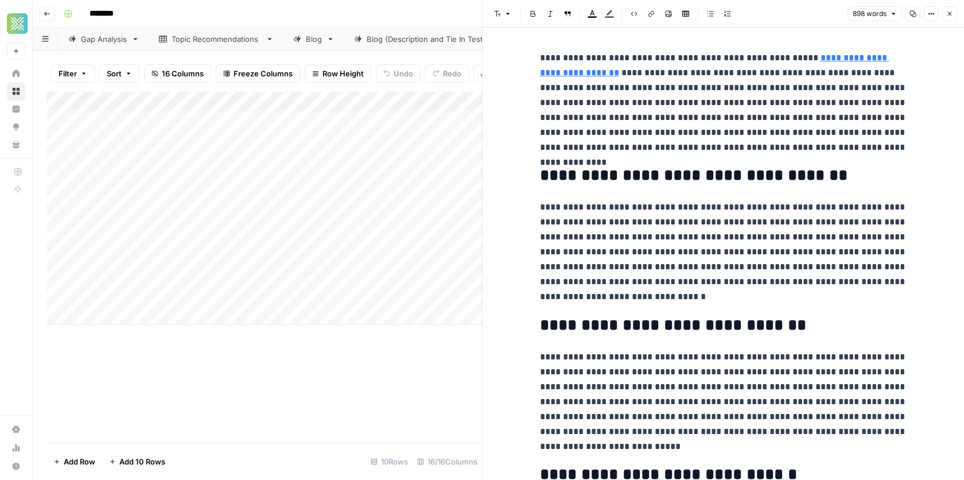
click at [215, 124] on div "Add Column" at bounding box center [263, 208] width 435 height 233
drag, startPoint x: 252, startPoint y: 100, endPoint x: 293, endPoint y: 100, distance: 40.7
click at [293, 100] on div "Add Column" at bounding box center [263, 208] width 435 height 233
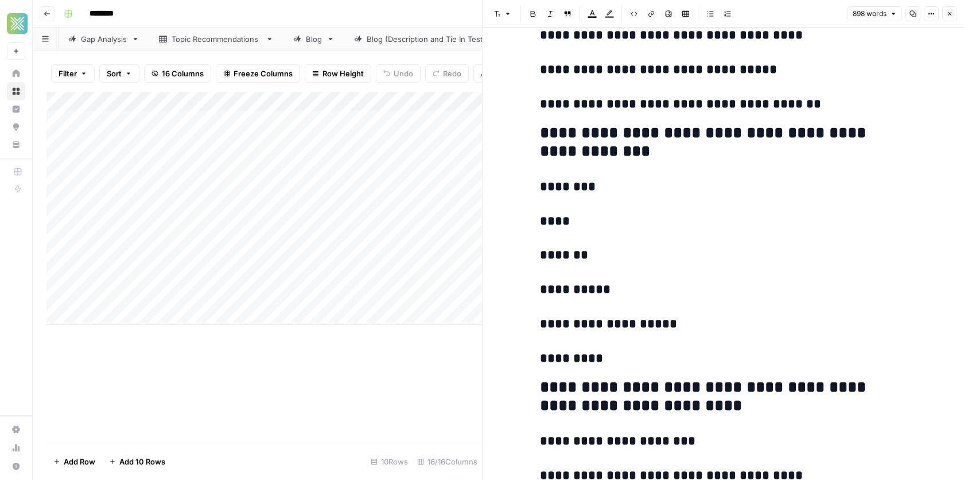
scroll to position [1383, 0]
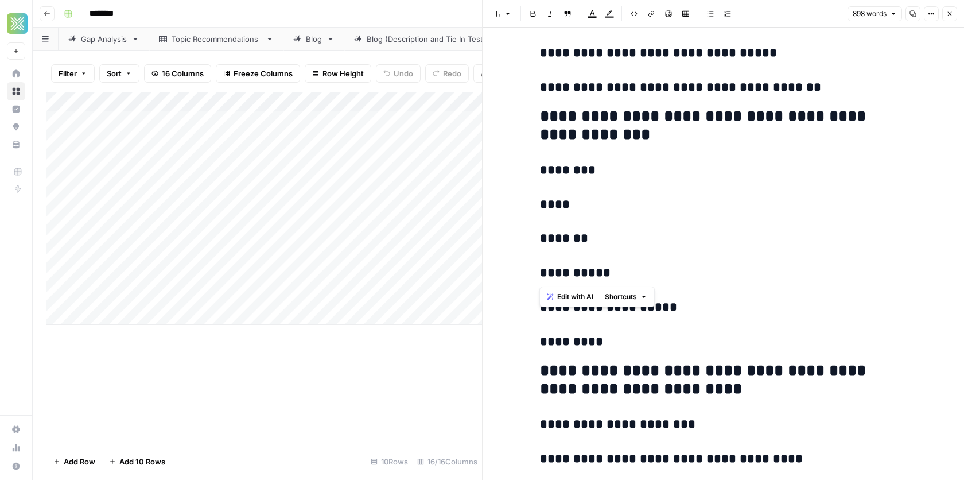
drag, startPoint x: 615, startPoint y: 273, endPoint x: 539, endPoint y: 170, distance: 127.9
click at [539, 170] on div "**********" at bounding box center [723, 178] width 381 height 3031
click at [622, 281] on h3 "**********" at bounding box center [723, 273] width 367 height 16
drag, startPoint x: 618, startPoint y: 281, endPoint x: 540, endPoint y: 279, distance: 77.5
click at [540, 279] on h3 "**********" at bounding box center [723, 273] width 367 height 16
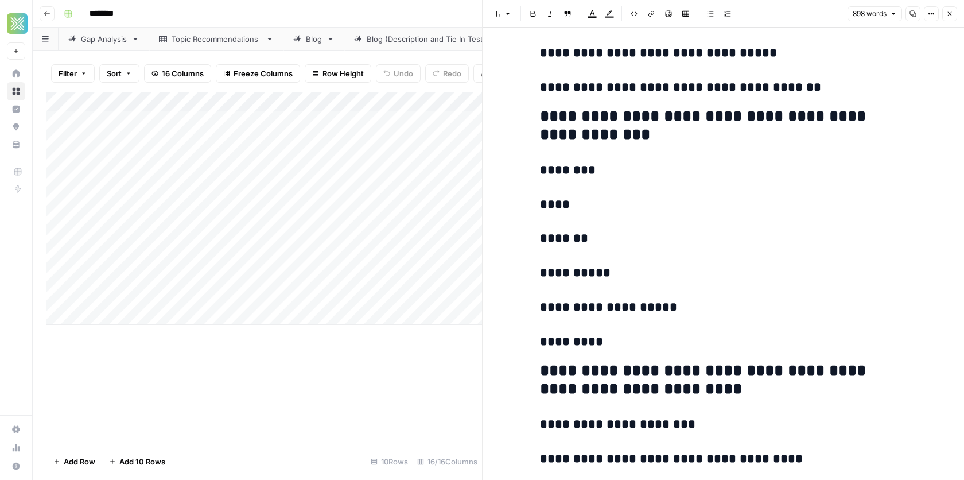
click at [606, 197] on div "**********" at bounding box center [723, 178] width 381 height 3031
drag, startPoint x: 602, startPoint y: 168, endPoint x: 550, endPoint y: 163, distance: 52.4
click at [550, 164] on h3 "********" at bounding box center [723, 170] width 367 height 16
click at [719, 172] on h3 "********" at bounding box center [723, 170] width 367 height 16
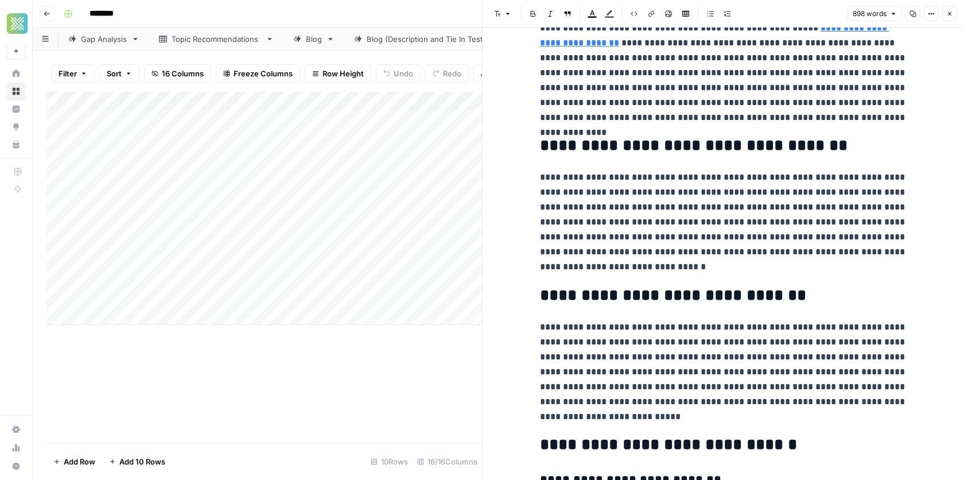
scroll to position [0, 0]
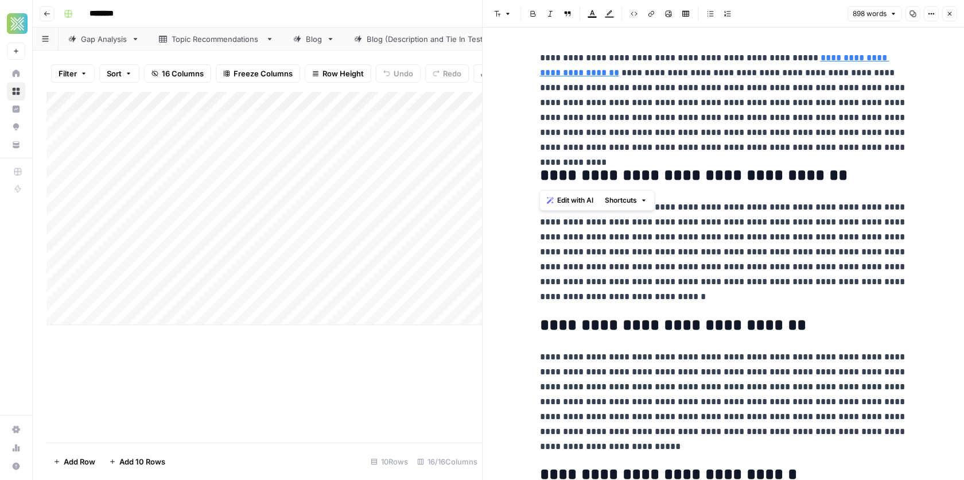
drag, startPoint x: 836, startPoint y: 158, endPoint x: 496, endPoint y: 54, distance: 355.1
click at [838, 235] on p "**********" at bounding box center [723, 252] width 367 height 104
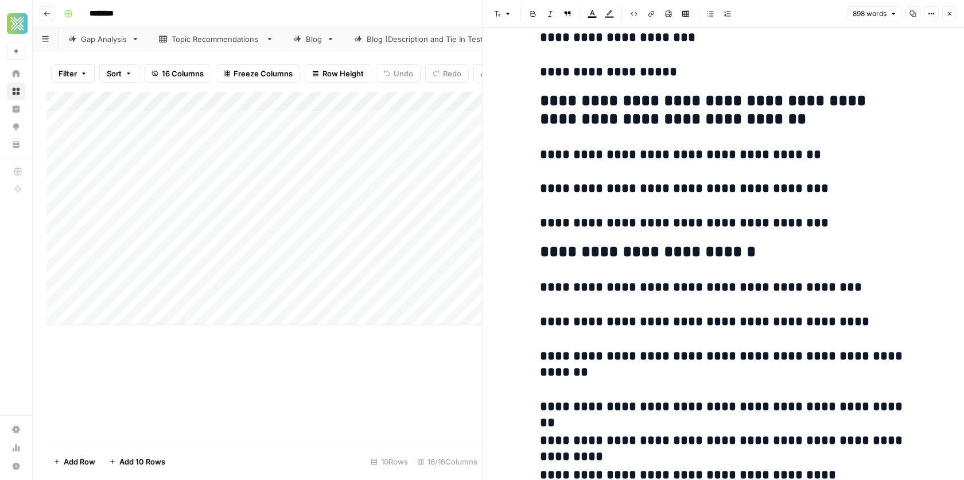
scroll to position [2637, 0]
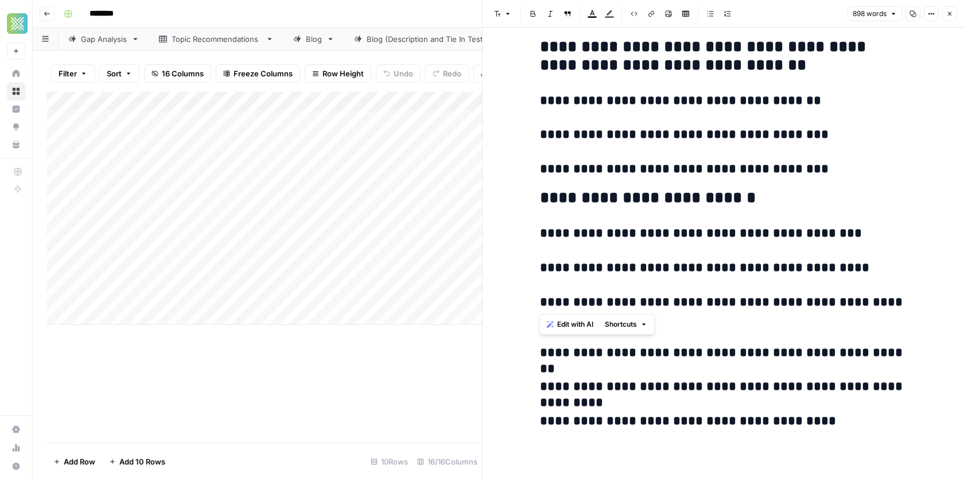
drag, startPoint x: 833, startPoint y: 283, endPoint x: 556, endPoint y: 259, distance: 278.1
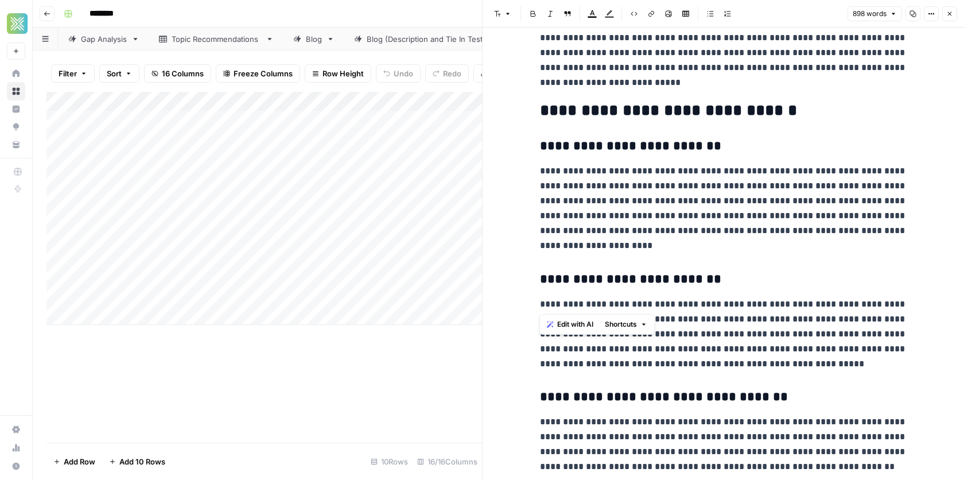
scroll to position [0, 0]
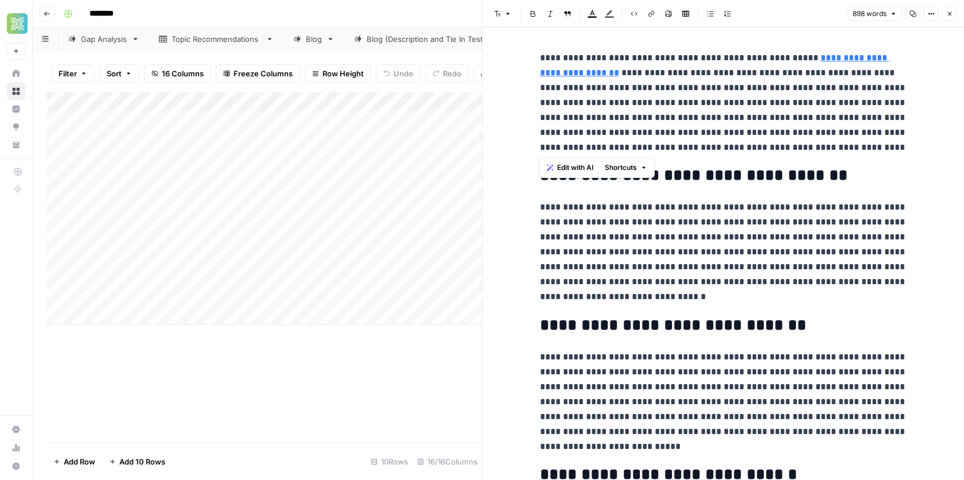
drag, startPoint x: 824, startPoint y: 146, endPoint x: 547, endPoint y: 40, distance: 296.5
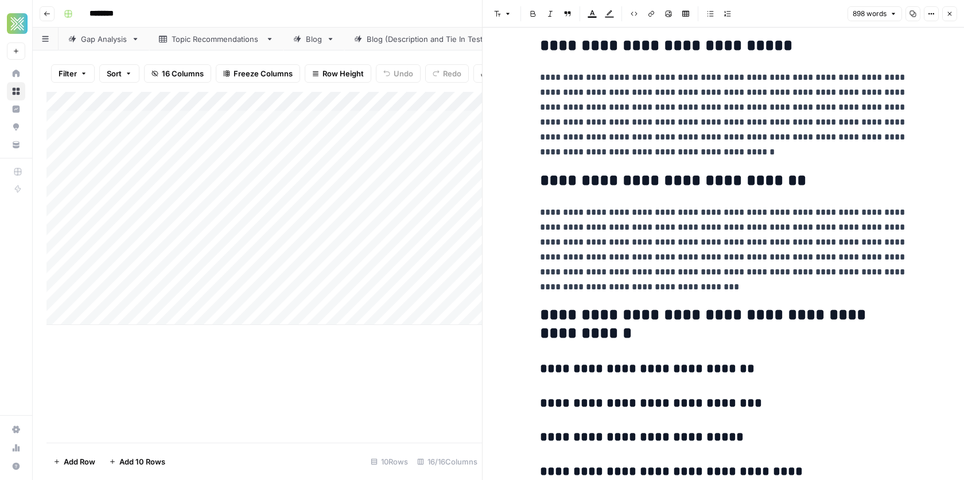
scroll to position [928, 0]
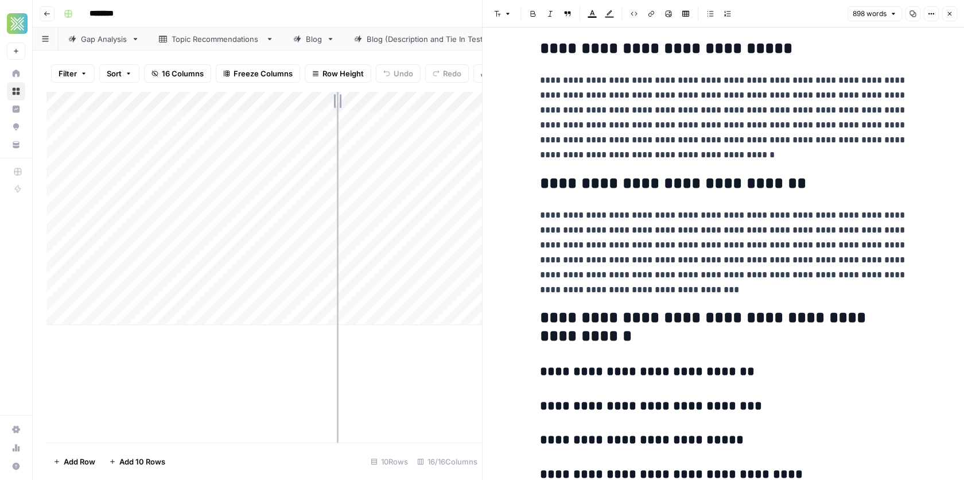
drag, startPoint x: 293, startPoint y: 101, endPoint x: 336, endPoint y: 100, distance: 43.6
click at [336, 100] on div "Add Column" at bounding box center [263, 208] width 435 height 233
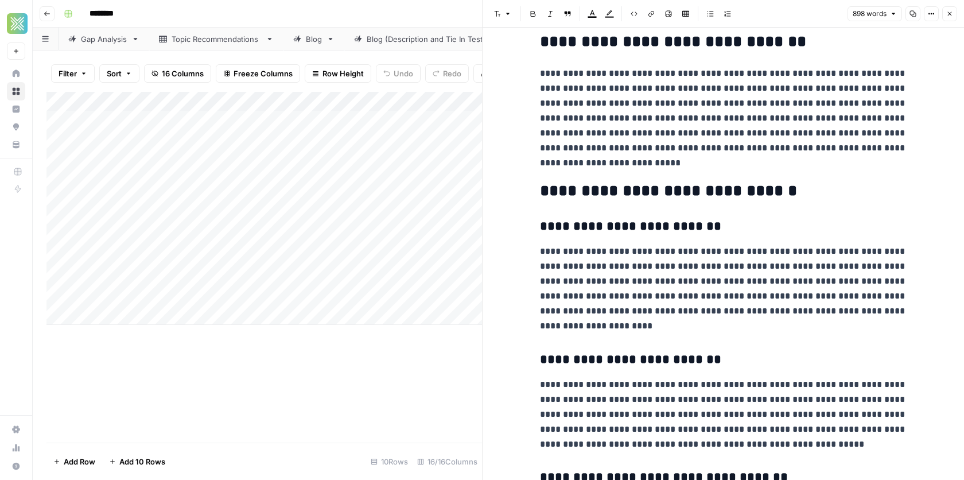
scroll to position [0, 0]
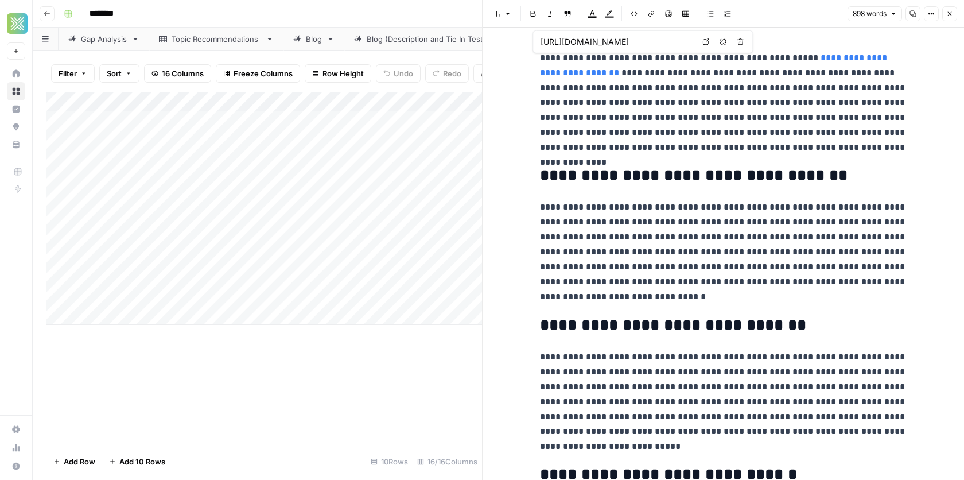
click at [954, 11] on button "Close" at bounding box center [949, 13] width 15 height 15
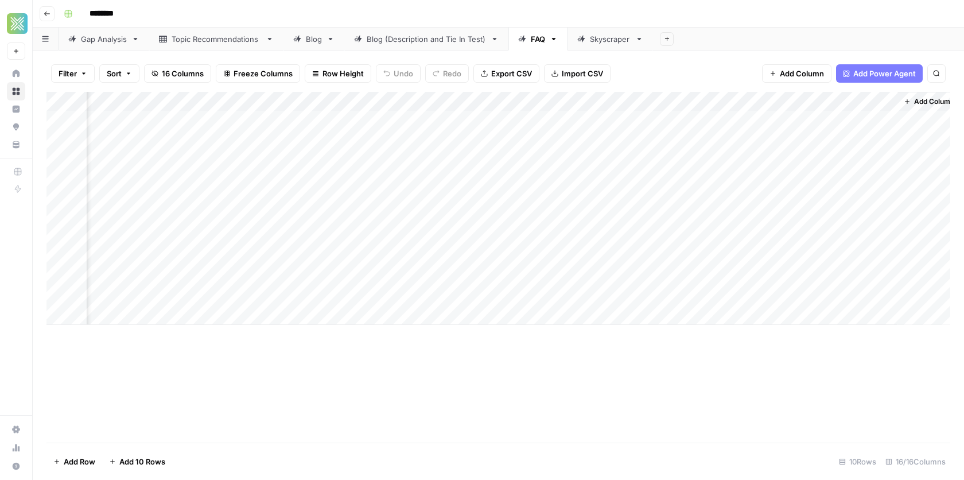
scroll to position [0, 1069]
click at [684, 119] on div "Add Column" at bounding box center [498, 208] width 904 height 233
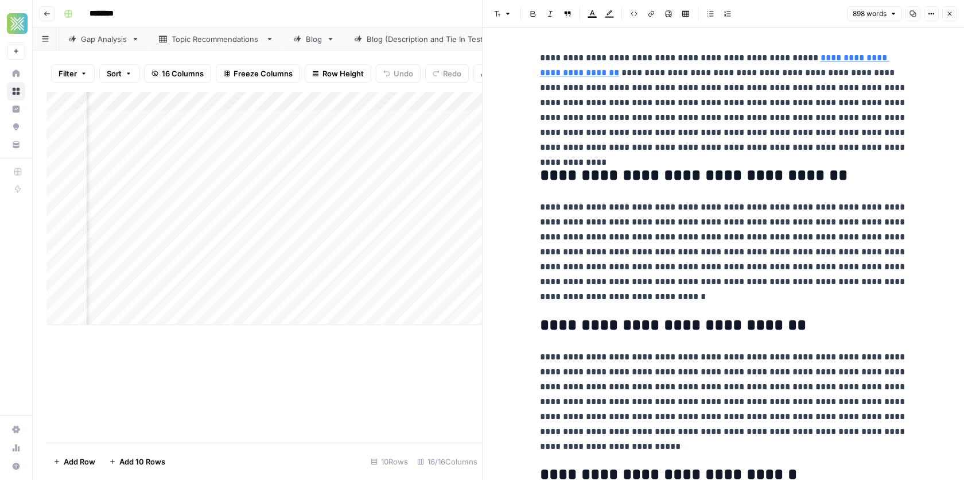
click at [949, 11] on icon "button" at bounding box center [949, 13] width 7 height 7
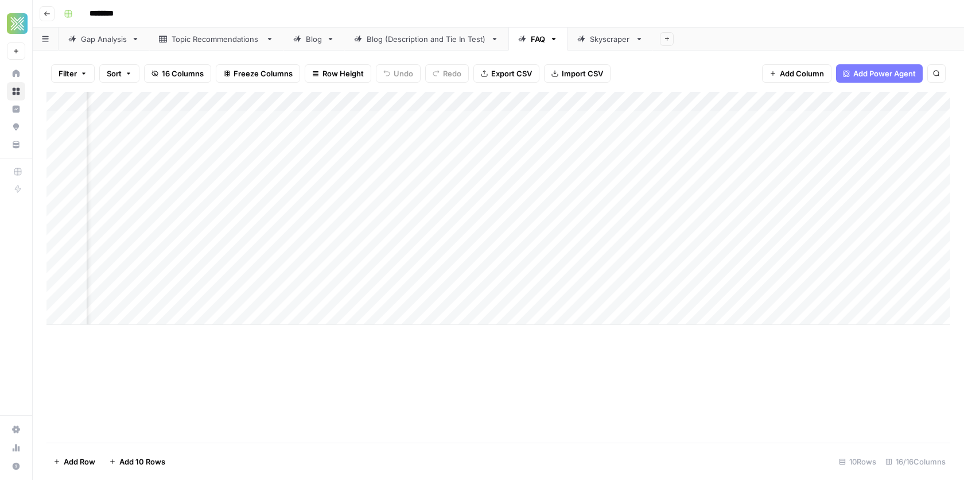
scroll to position [0, 1080]
click at [565, 139] on div "Add Column" at bounding box center [498, 208] width 904 height 233
click at [564, 159] on div "Add Column" at bounding box center [498, 208] width 904 height 233
click at [565, 177] on div "Add Column" at bounding box center [498, 208] width 904 height 233
click at [563, 200] on div "Add Column" at bounding box center [498, 208] width 904 height 233
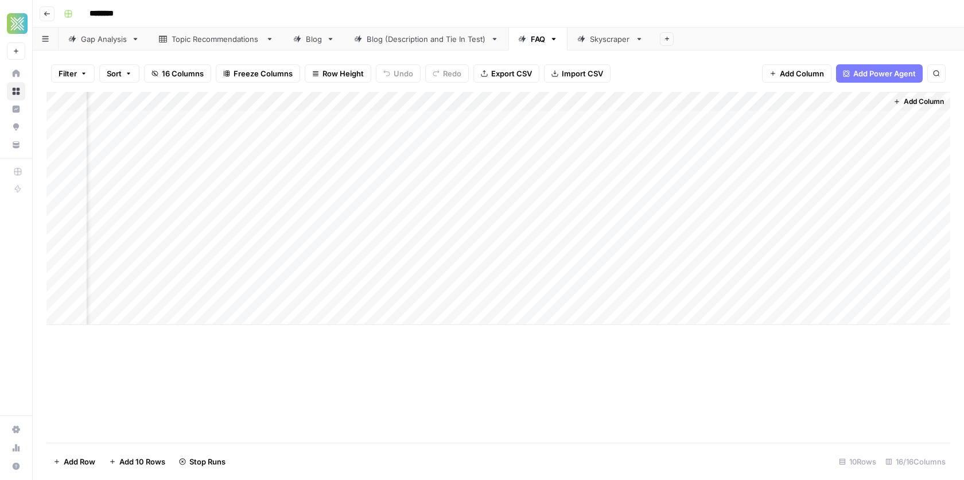
click at [565, 216] on div "Add Column" at bounding box center [498, 208] width 904 height 233
click at [566, 237] on div "Add Column" at bounding box center [498, 208] width 904 height 233
click at [566, 255] on div "Add Column" at bounding box center [498, 208] width 904 height 233
click at [564, 276] on div "Add Column" at bounding box center [498, 208] width 904 height 233
click at [565, 295] on div "Add Column" at bounding box center [498, 208] width 904 height 233
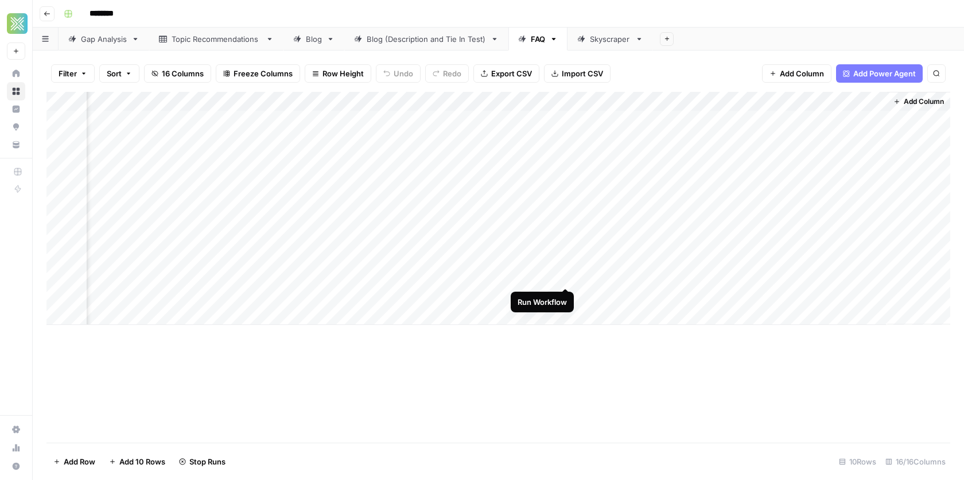
click at [562, 277] on div "Add Column" at bounding box center [498, 208] width 904 height 233
click at [608, 39] on div "Skyscraper" at bounding box center [610, 38] width 41 height 11
